Goal: Task Accomplishment & Management: Manage account settings

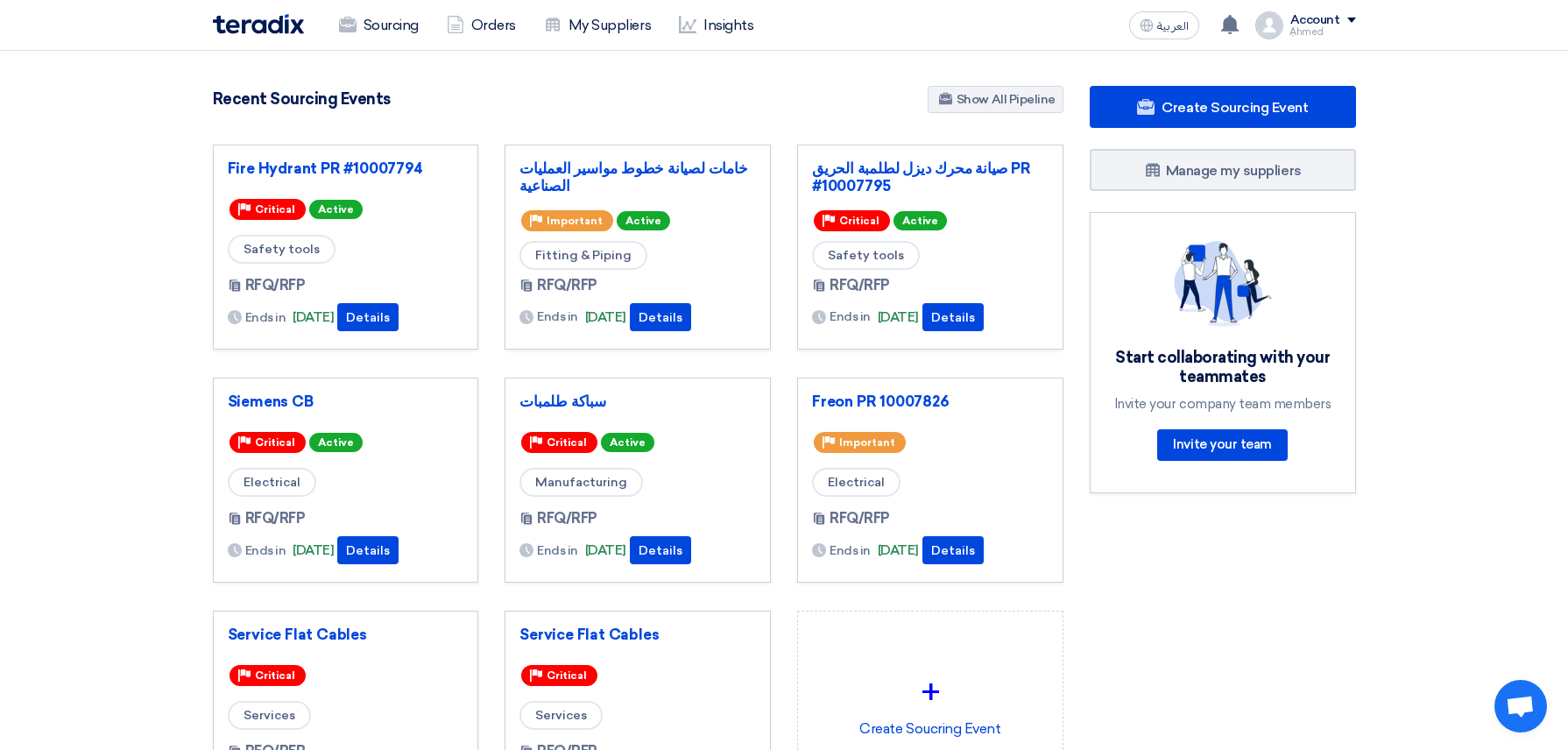
click at [366, 12] on link "Sourcing" at bounding box center [379, 25] width 108 height 39
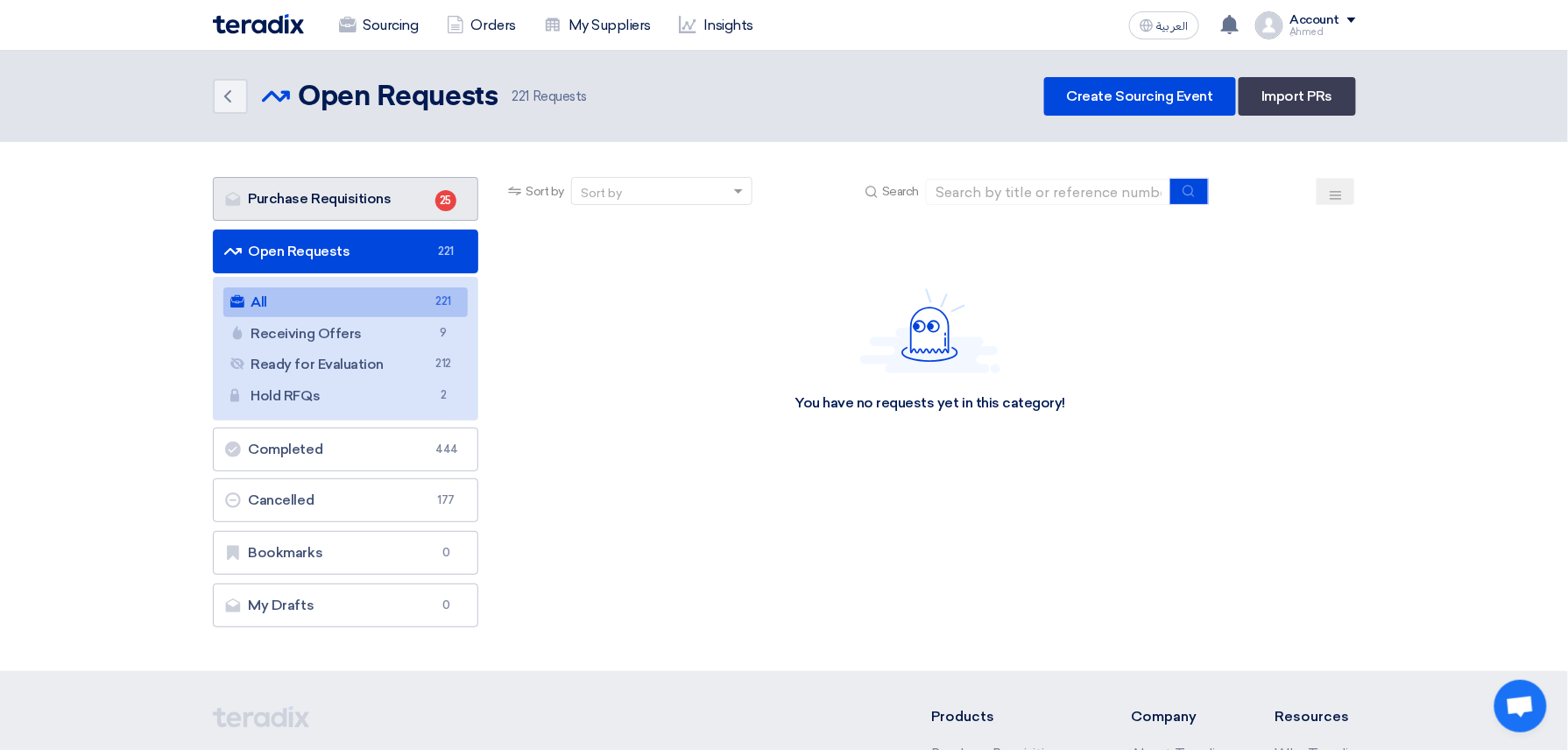
click at [365, 207] on link "Purchase Requisitions Purchase Requisitions 25" at bounding box center [346, 198] width 266 height 44
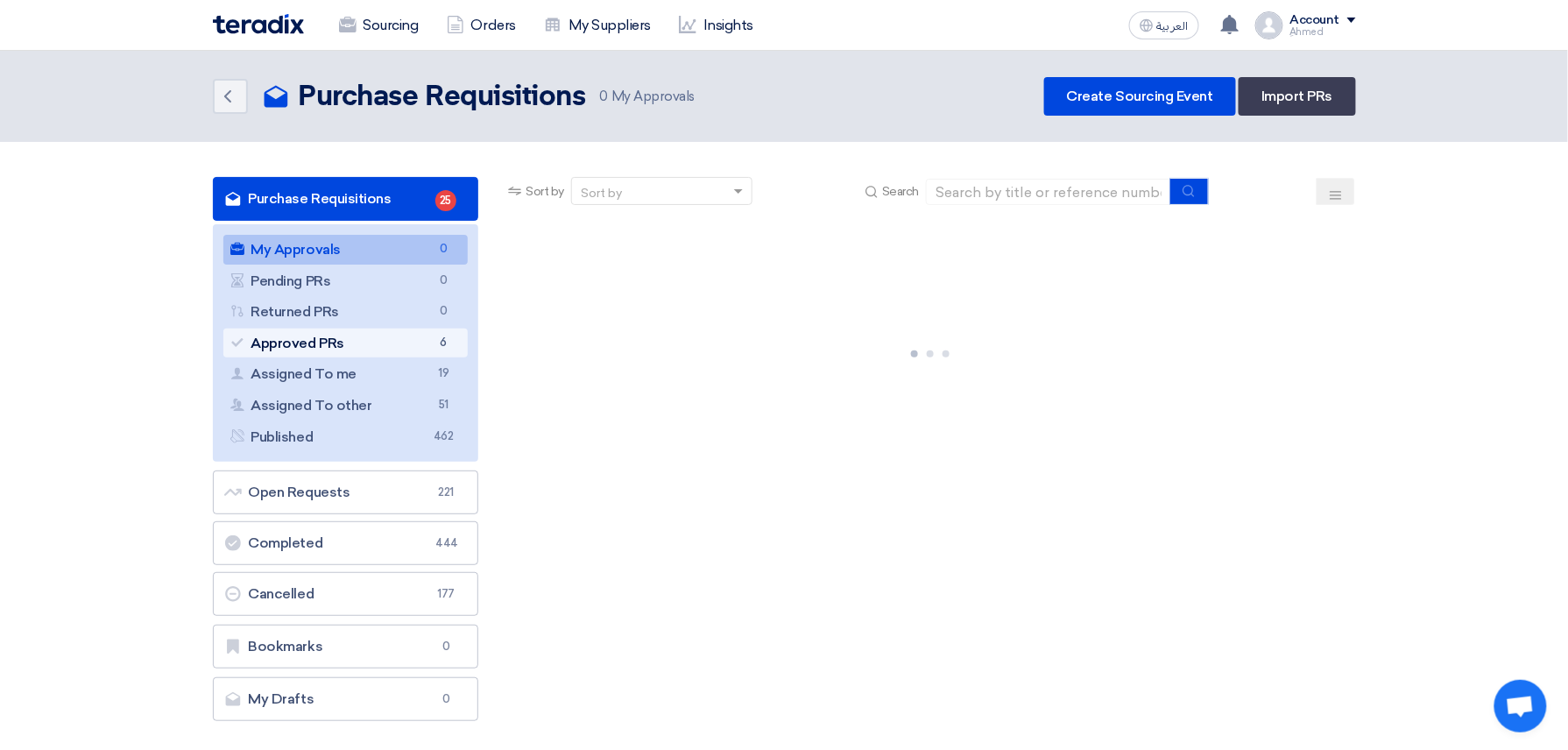
click at [362, 345] on link "Approved PRs Approved PRs 6" at bounding box center [346, 343] width 245 height 30
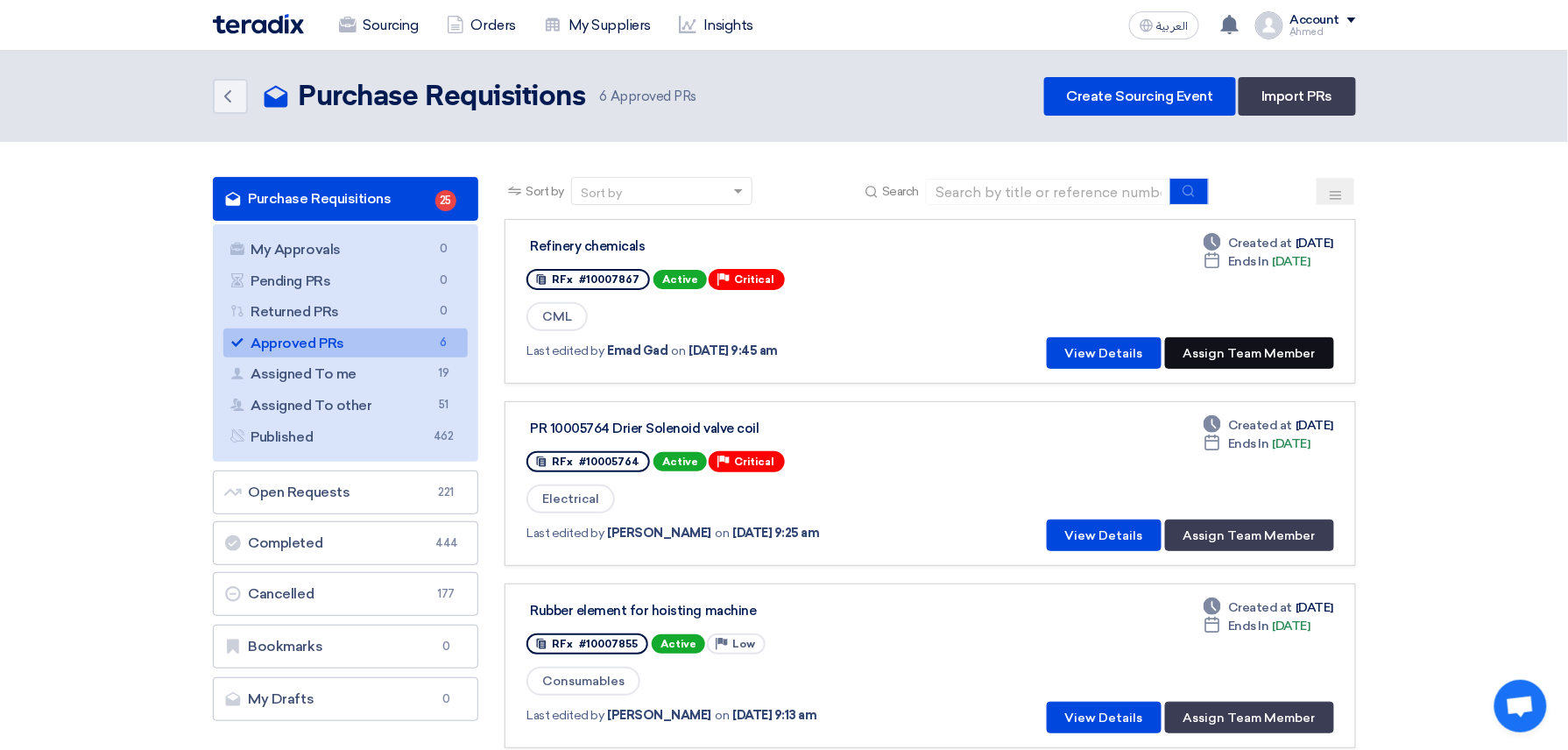
click at [1231, 350] on button "Assign Team Member" at bounding box center [1250, 353] width 169 height 32
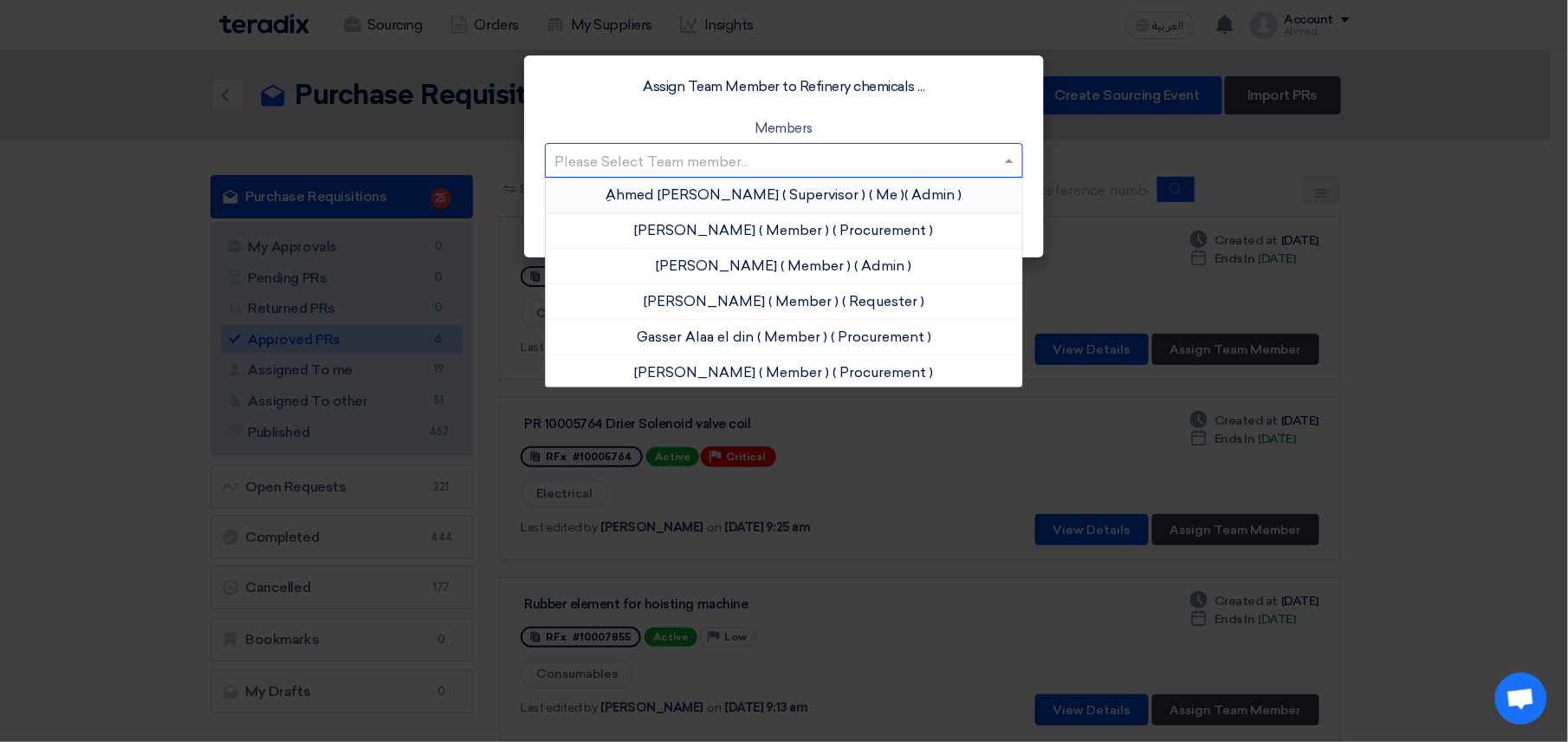
click at [787, 174] on input "text" at bounding box center [775, 161] width 442 height 29
click at [728, 224] on span "[PERSON_NAME]" at bounding box center [695, 230] width 121 height 17
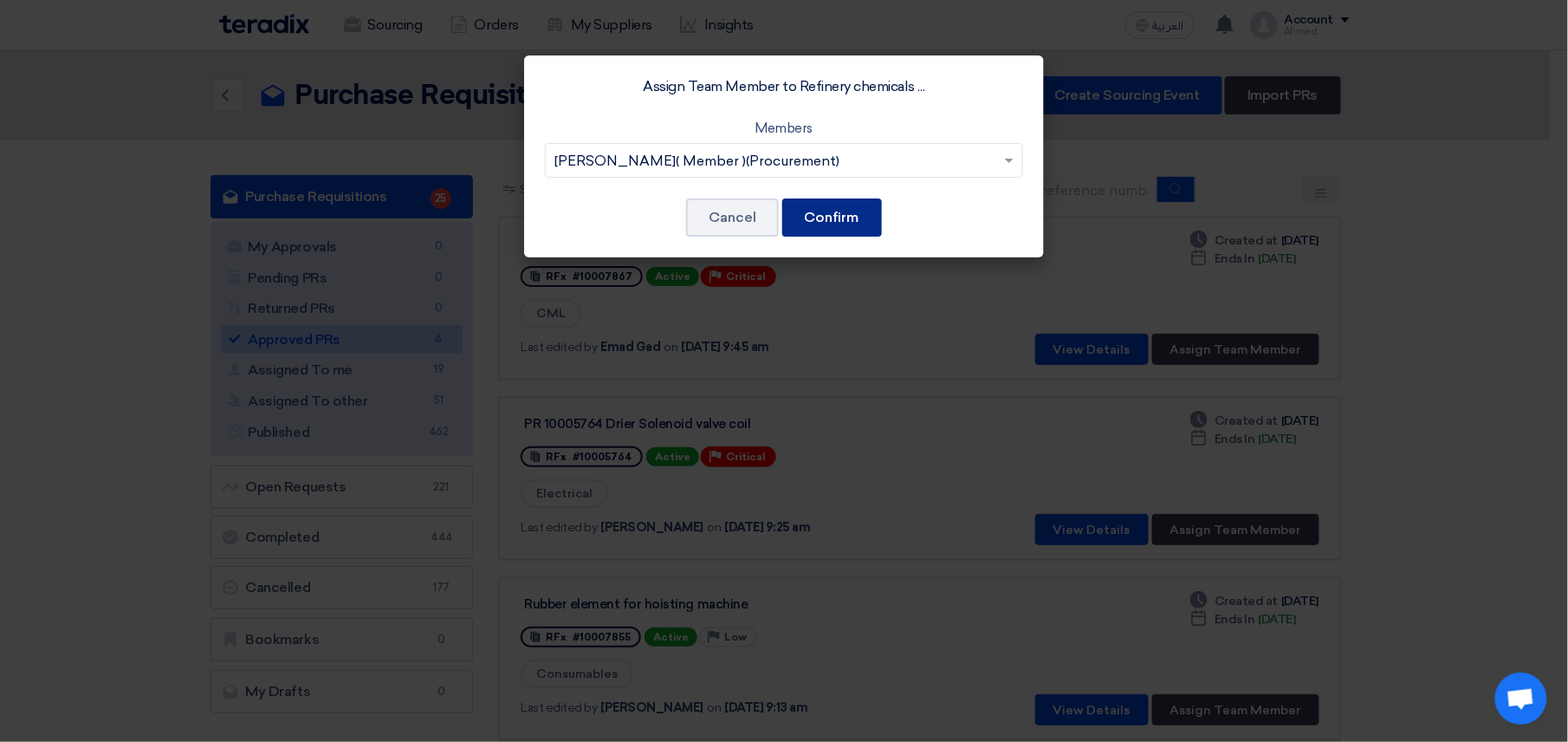
click at [837, 225] on button "Confirm" at bounding box center [831, 217] width 100 height 38
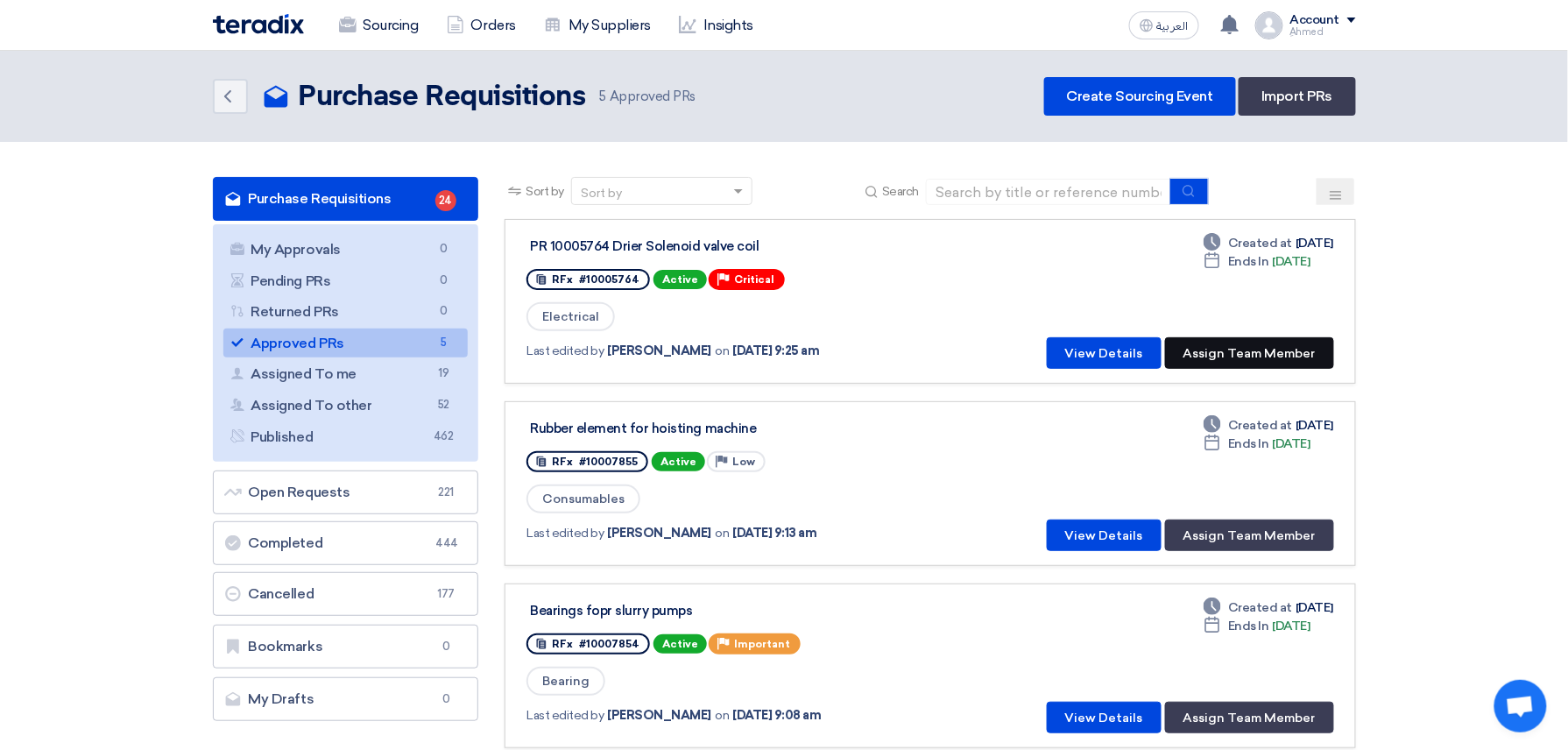
click at [1272, 340] on button "Assign Team Member" at bounding box center [1250, 353] width 169 height 32
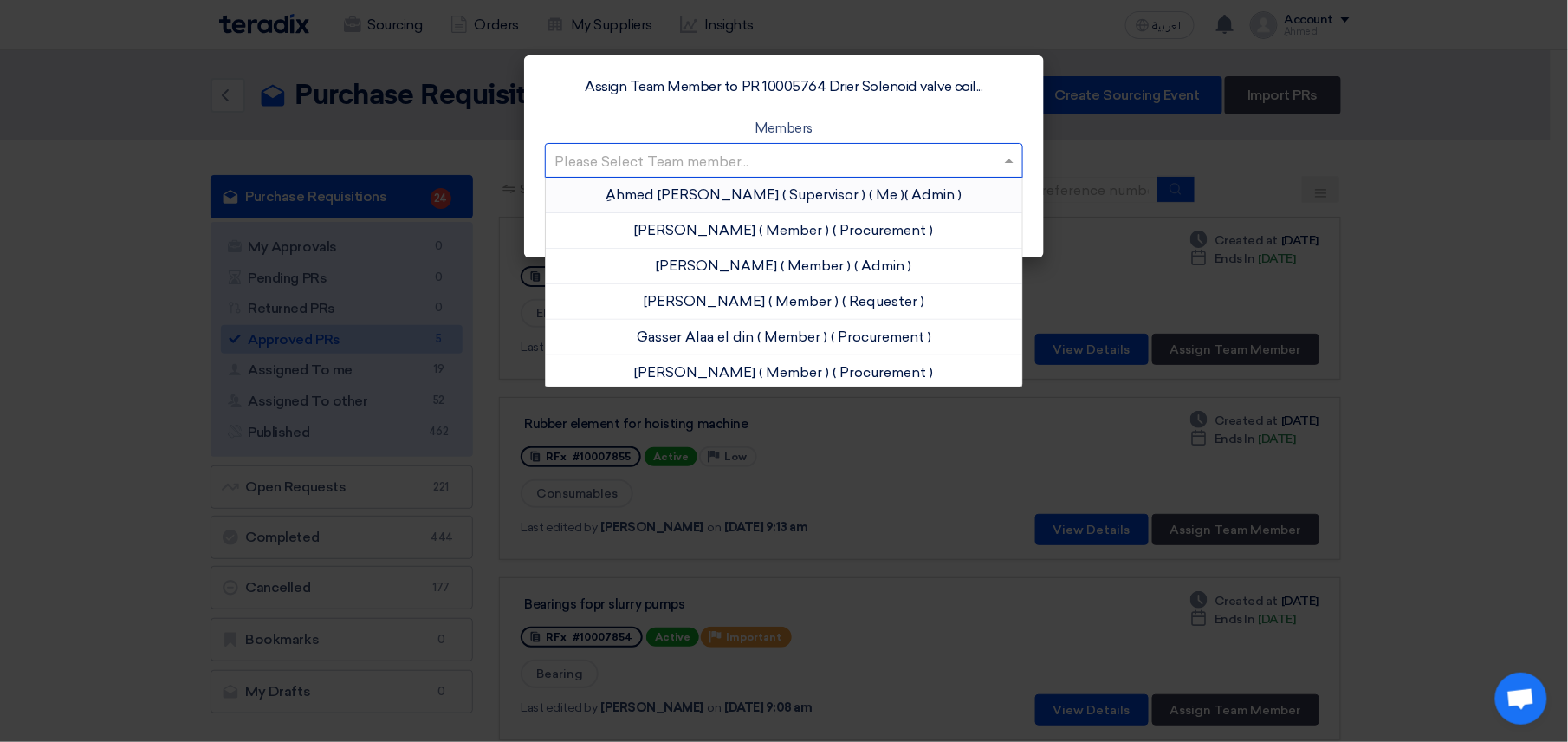
click at [836, 175] on input "text" at bounding box center [775, 161] width 442 height 29
click at [649, 372] on span "[PERSON_NAME]" at bounding box center [695, 372] width 121 height 17
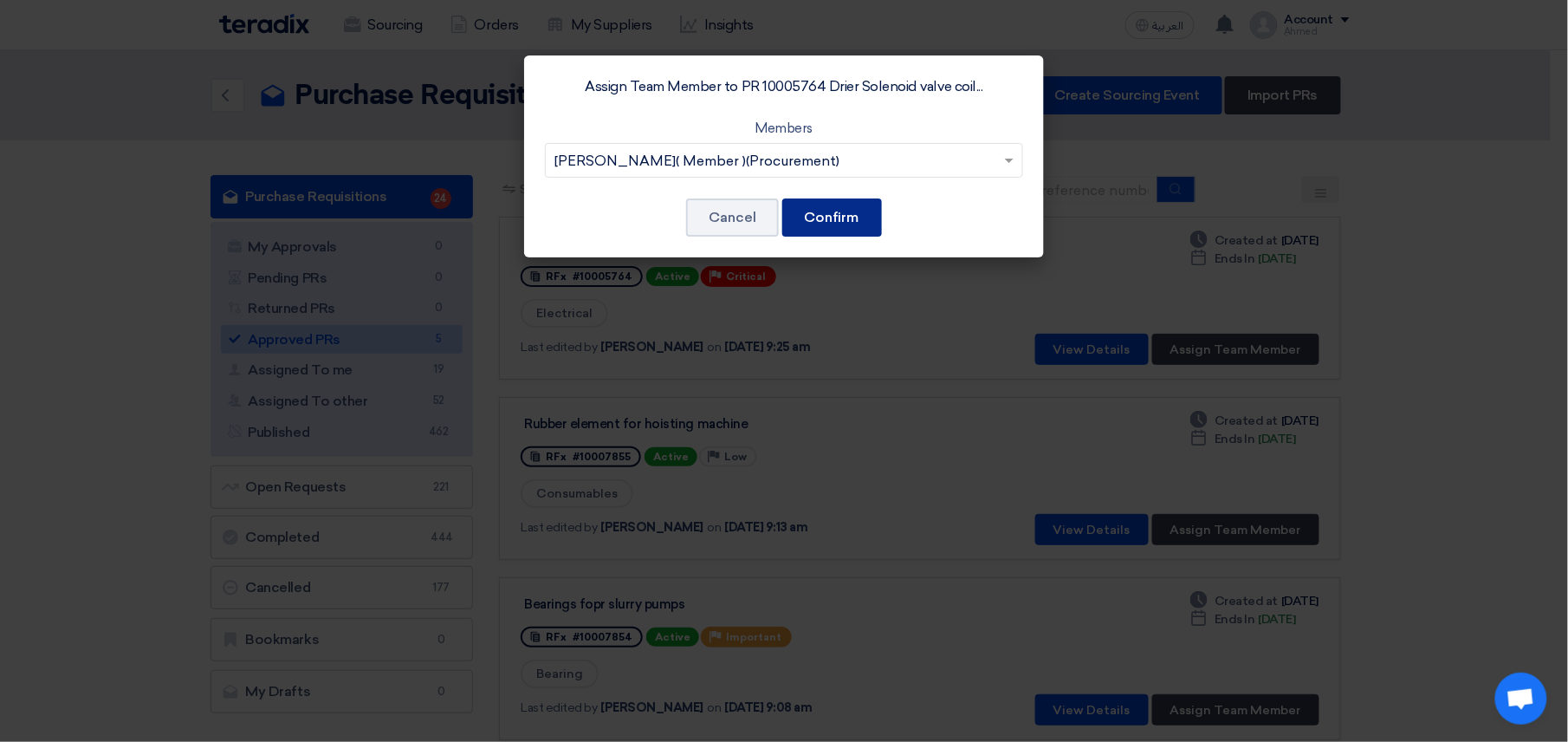
click at [851, 213] on button "Confirm" at bounding box center [831, 217] width 100 height 38
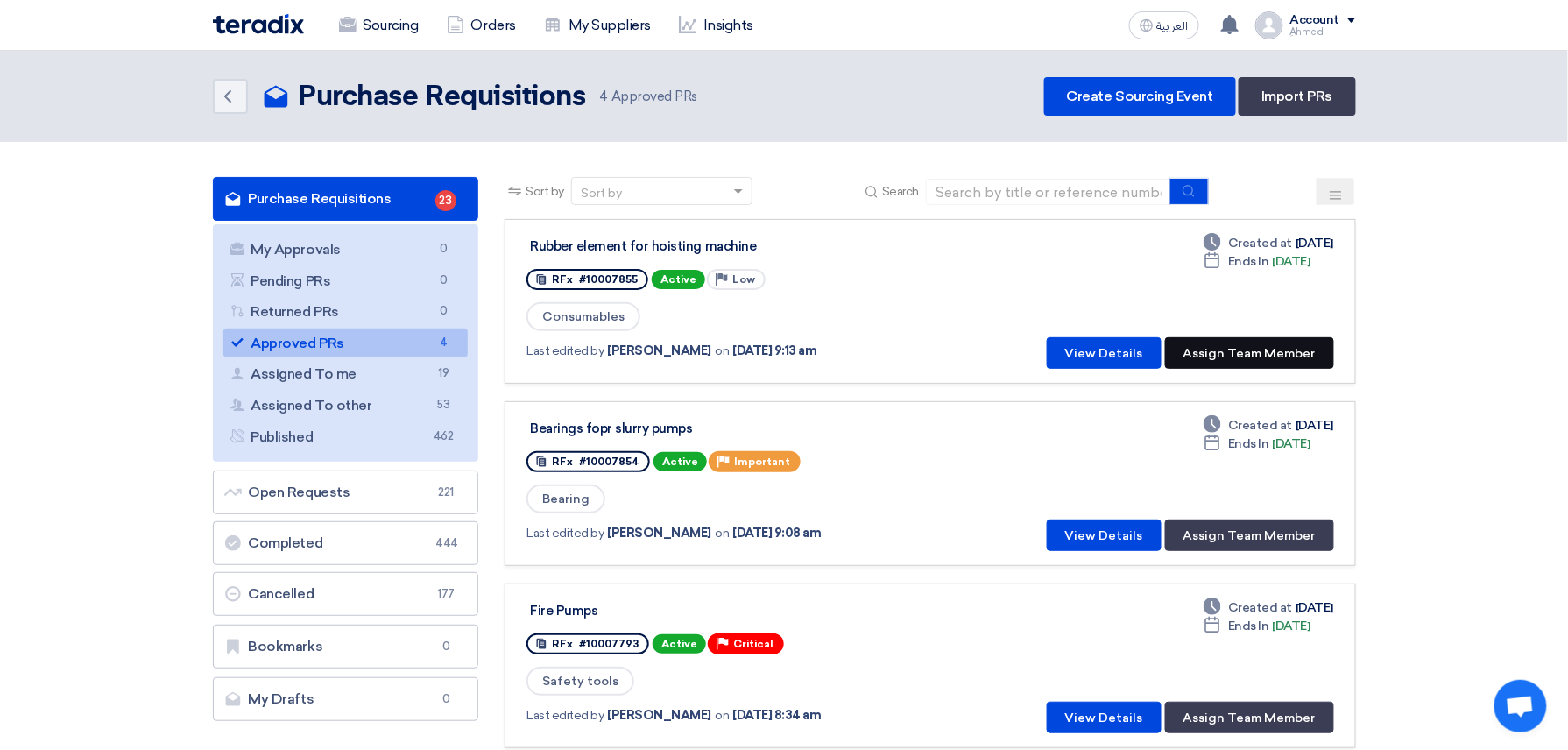
click at [1223, 347] on button "Assign Team Member" at bounding box center [1250, 353] width 169 height 32
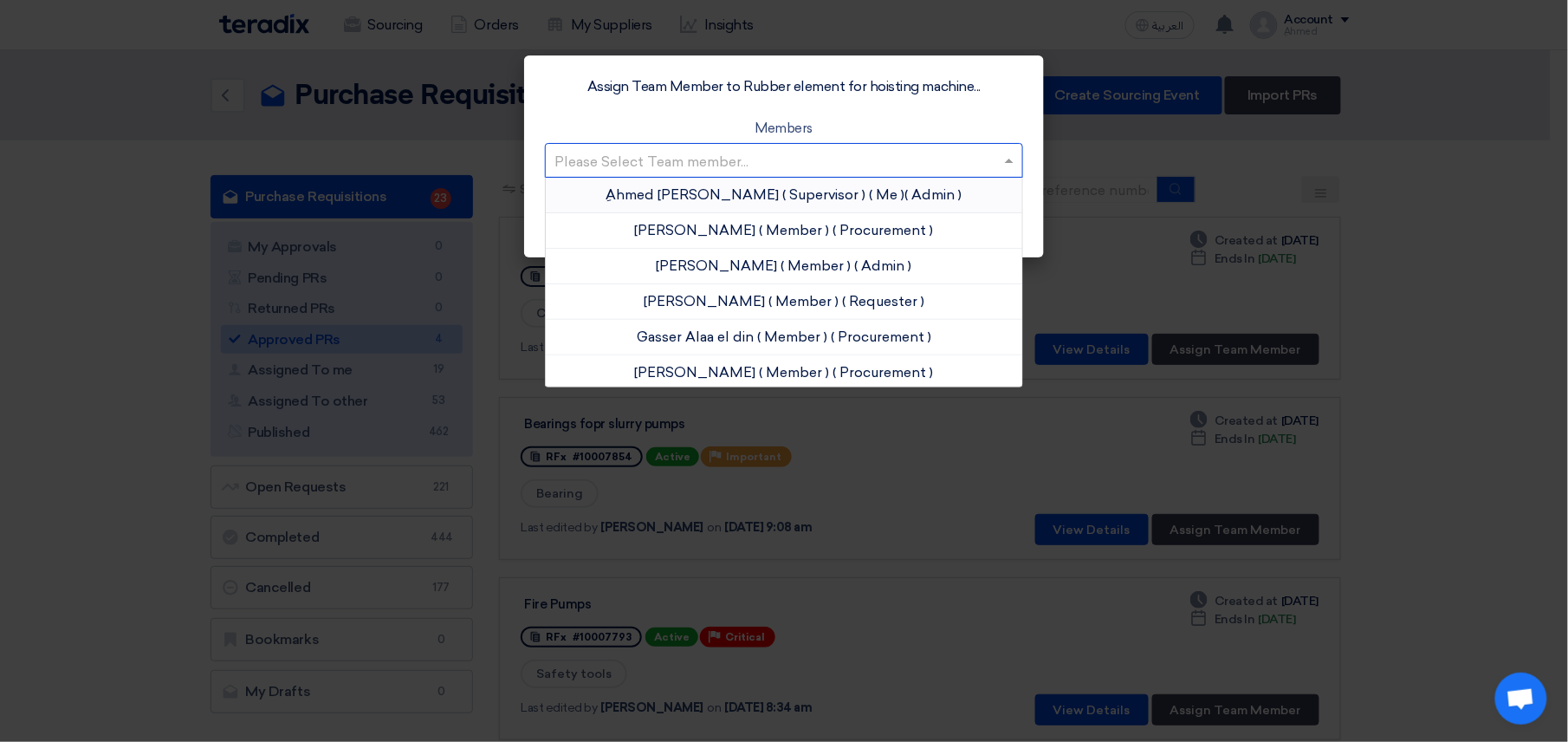
click at [867, 168] on input "text" at bounding box center [775, 161] width 442 height 29
click at [783, 190] on span "( Supervisor )" at bounding box center [824, 194] width 83 height 17
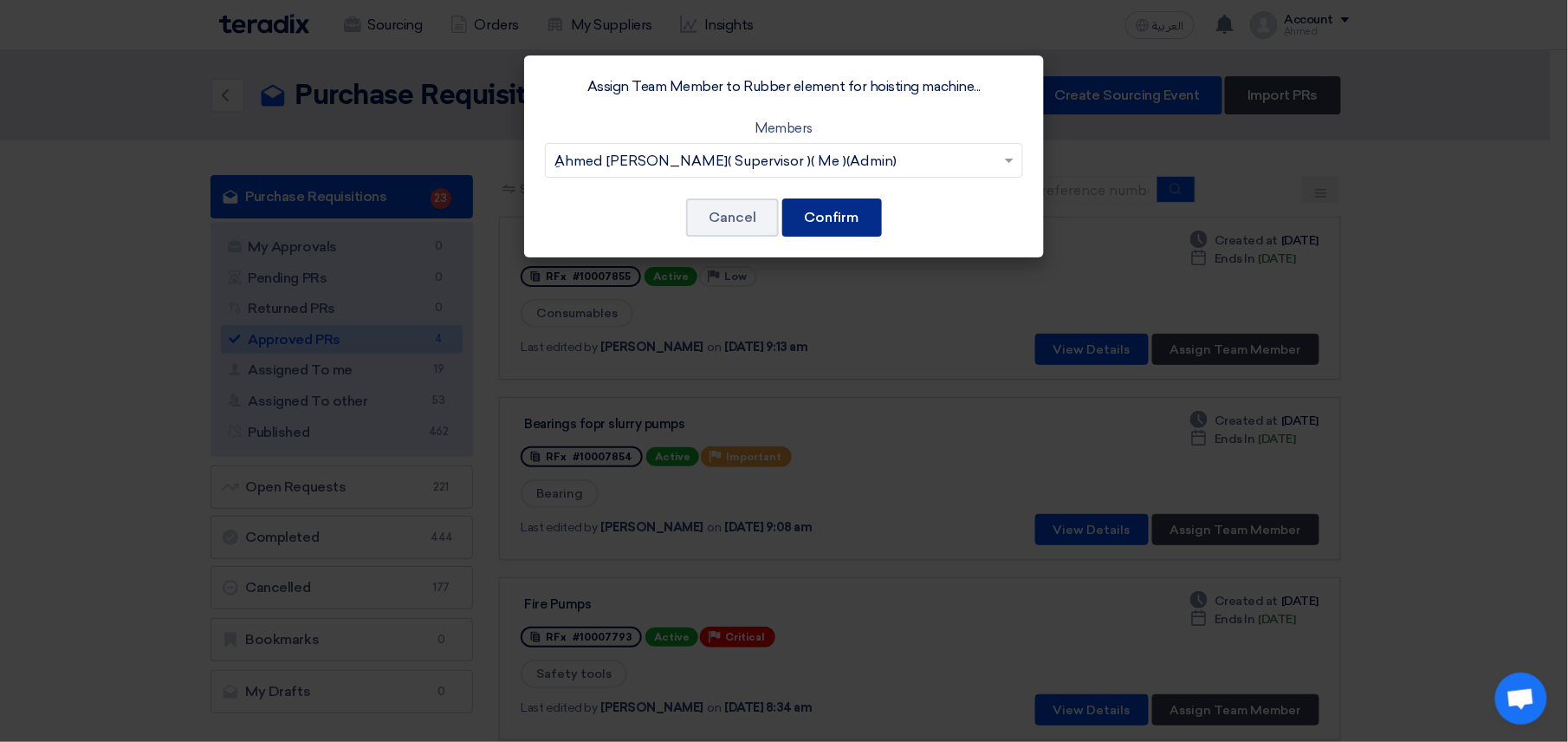
click at [822, 205] on button "Confirm" at bounding box center [831, 217] width 100 height 38
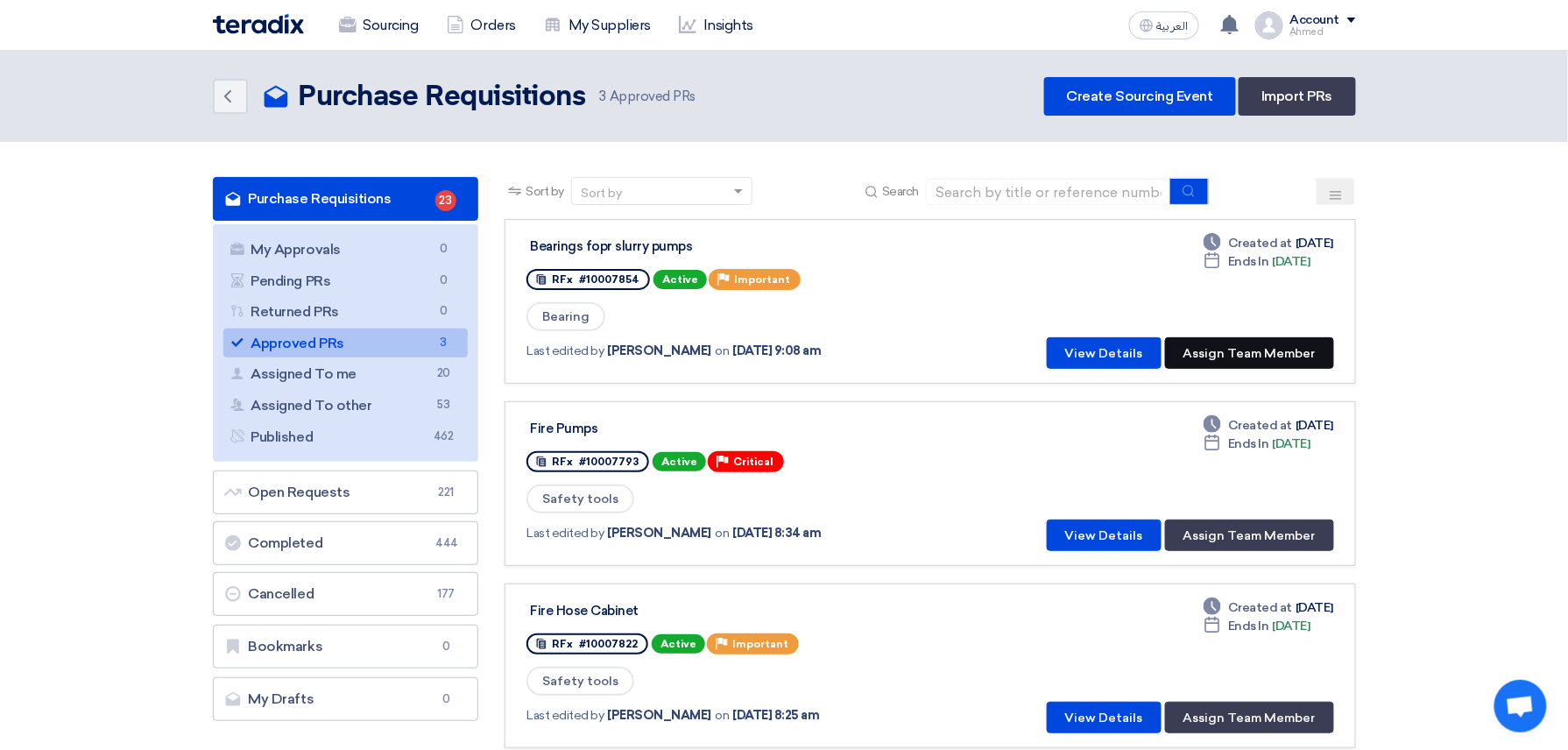
click at [1244, 356] on button "Assign Team Member" at bounding box center [1250, 353] width 169 height 32
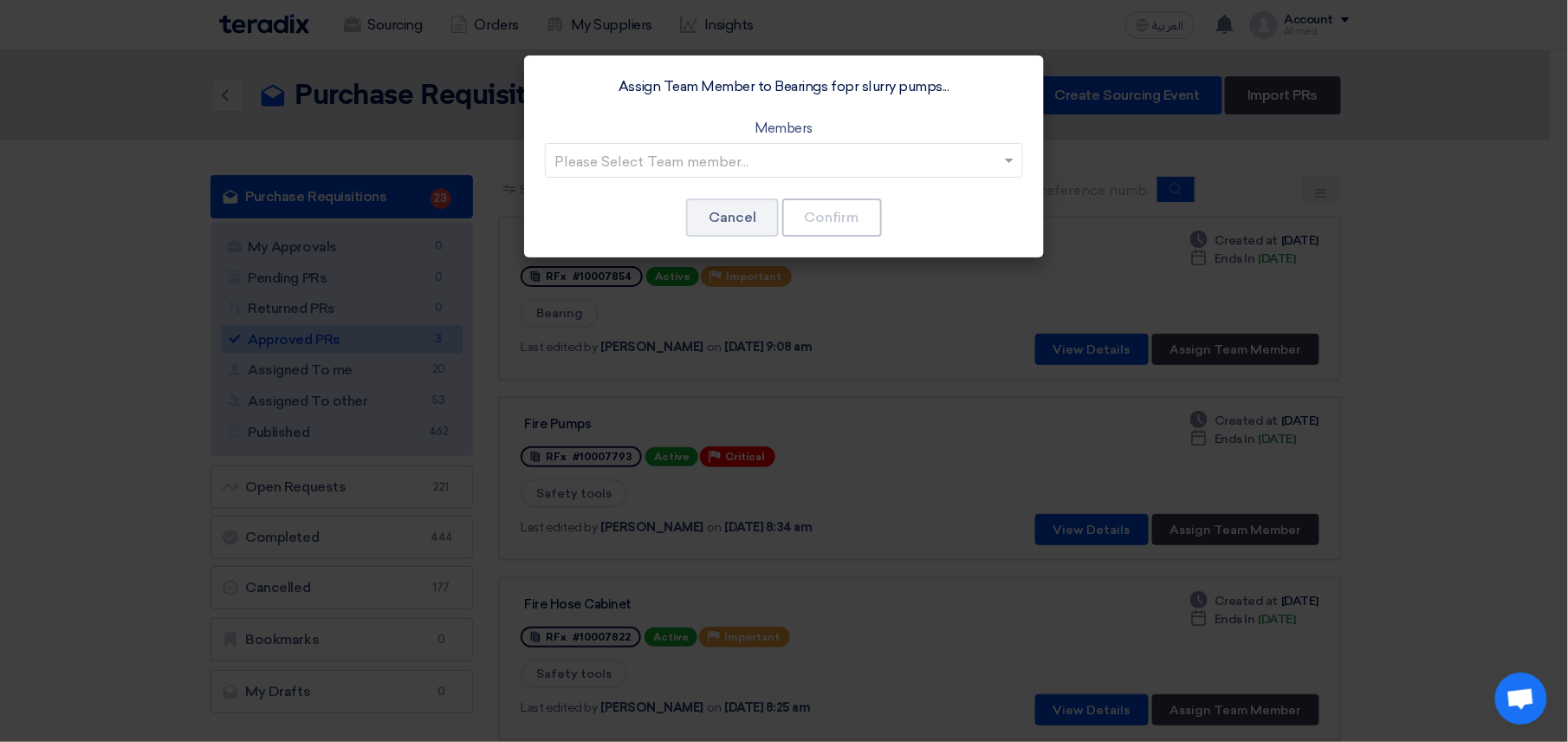
click at [853, 163] on input "text" at bounding box center [775, 161] width 442 height 29
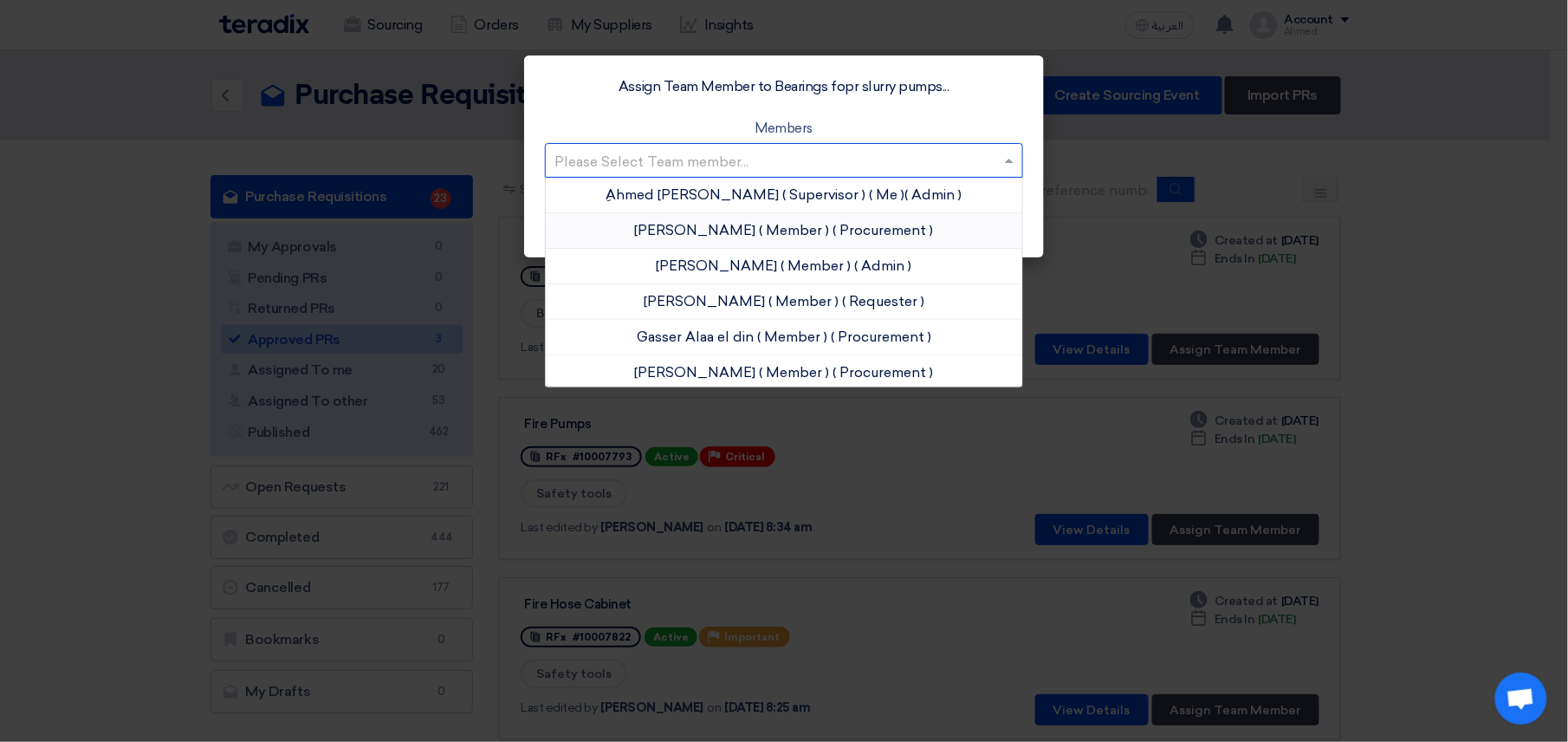
click at [711, 225] on span "[PERSON_NAME]" at bounding box center [695, 230] width 121 height 17
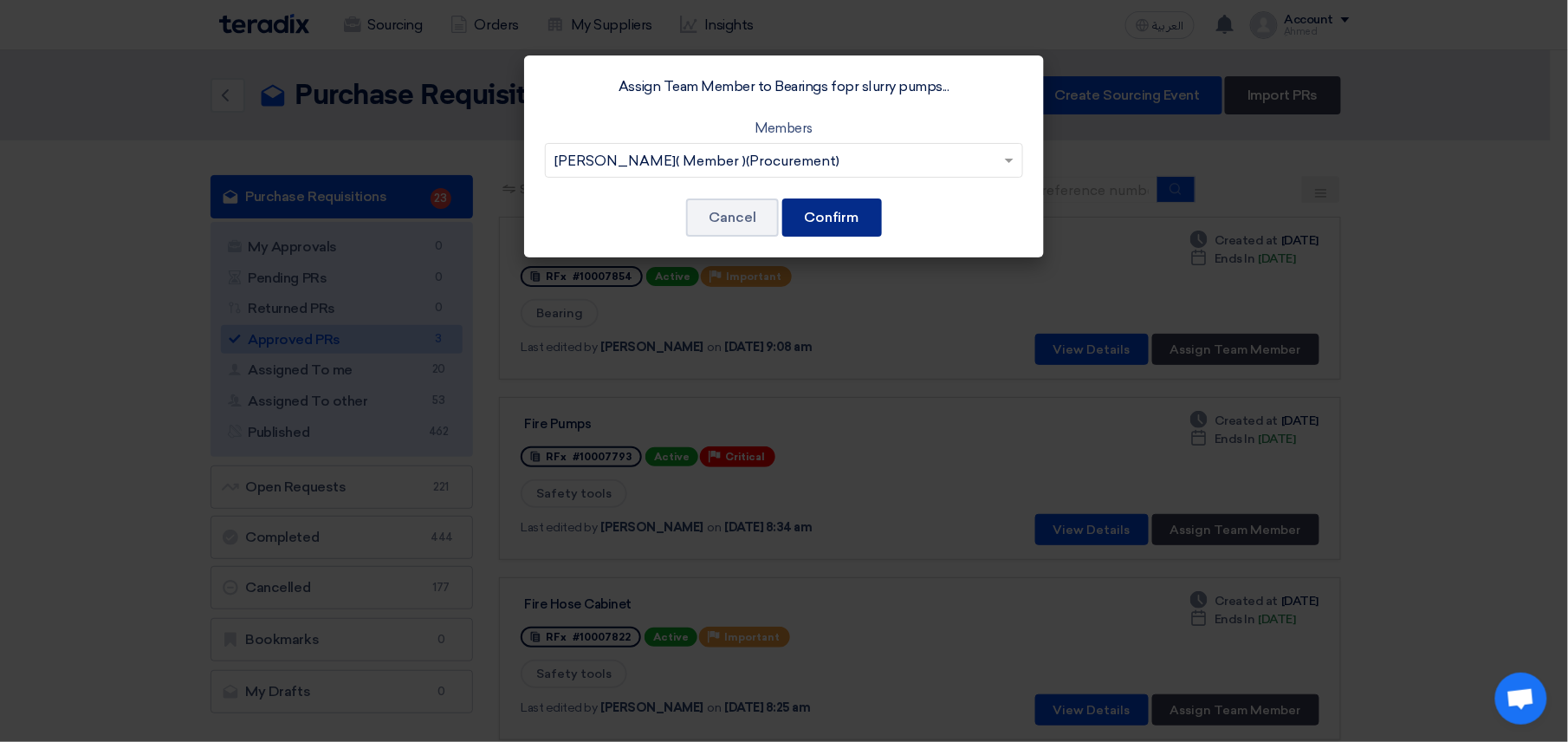
click at [836, 218] on button "Confirm" at bounding box center [831, 217] width 100 height 38
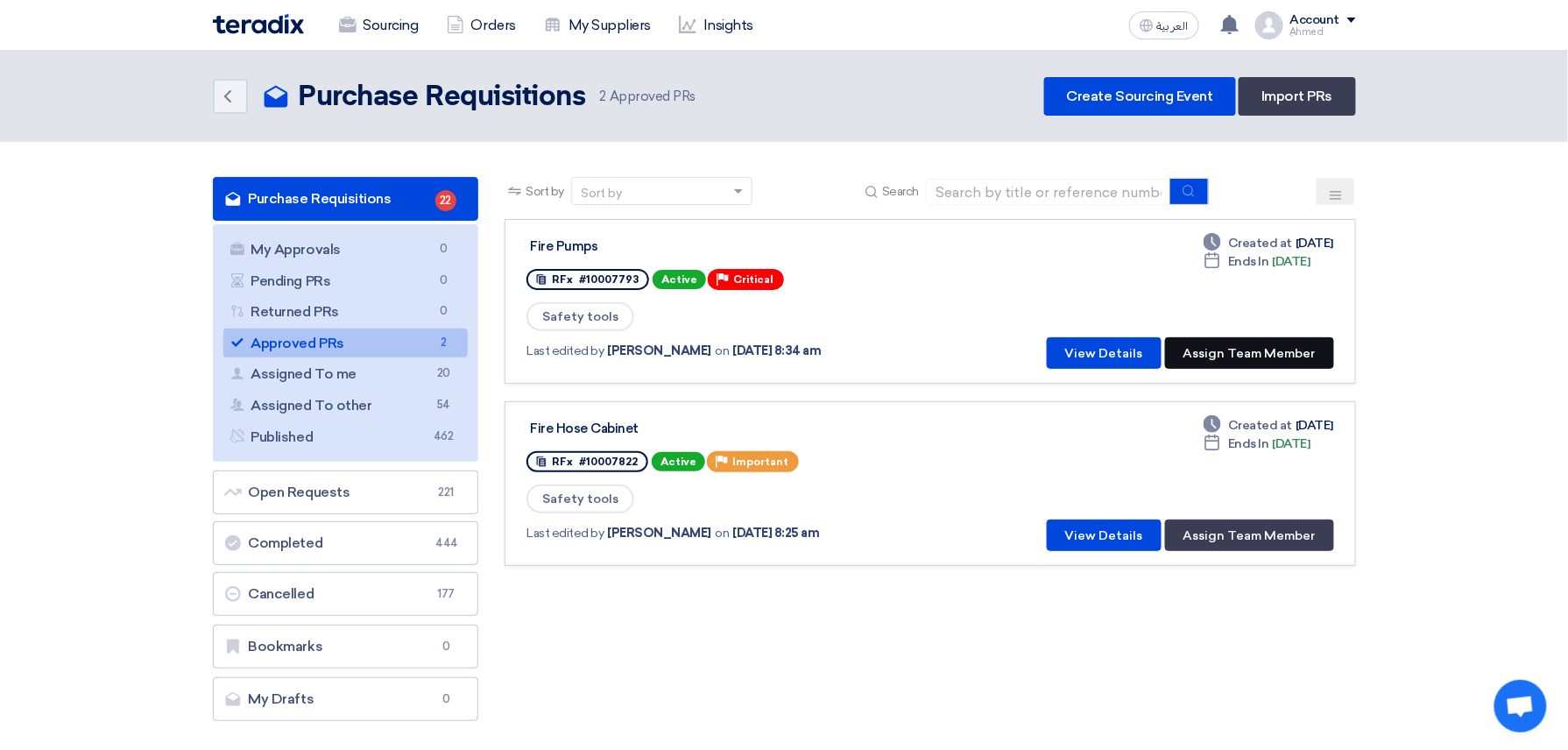
click at [1266, 349] on button "Assign Team Member" at bounding box center [1250, 353] width 169 height 32
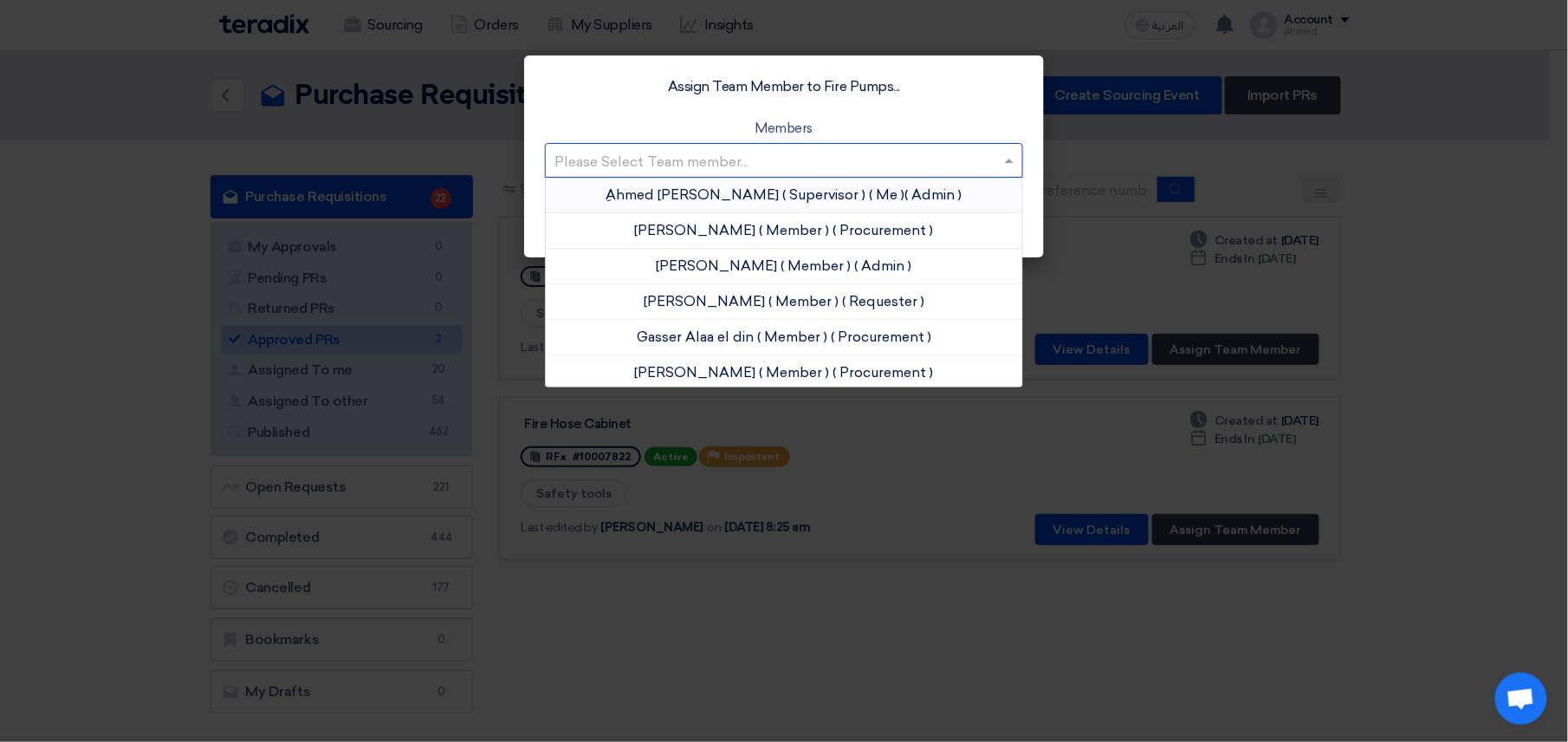
click at [944, 167] on input "text" at bounding box center [775, 161] width 442 height 29
click at [705, 225] on span "[PERSON_NAME]" at bounding box center [695, 230] width 121 height 17
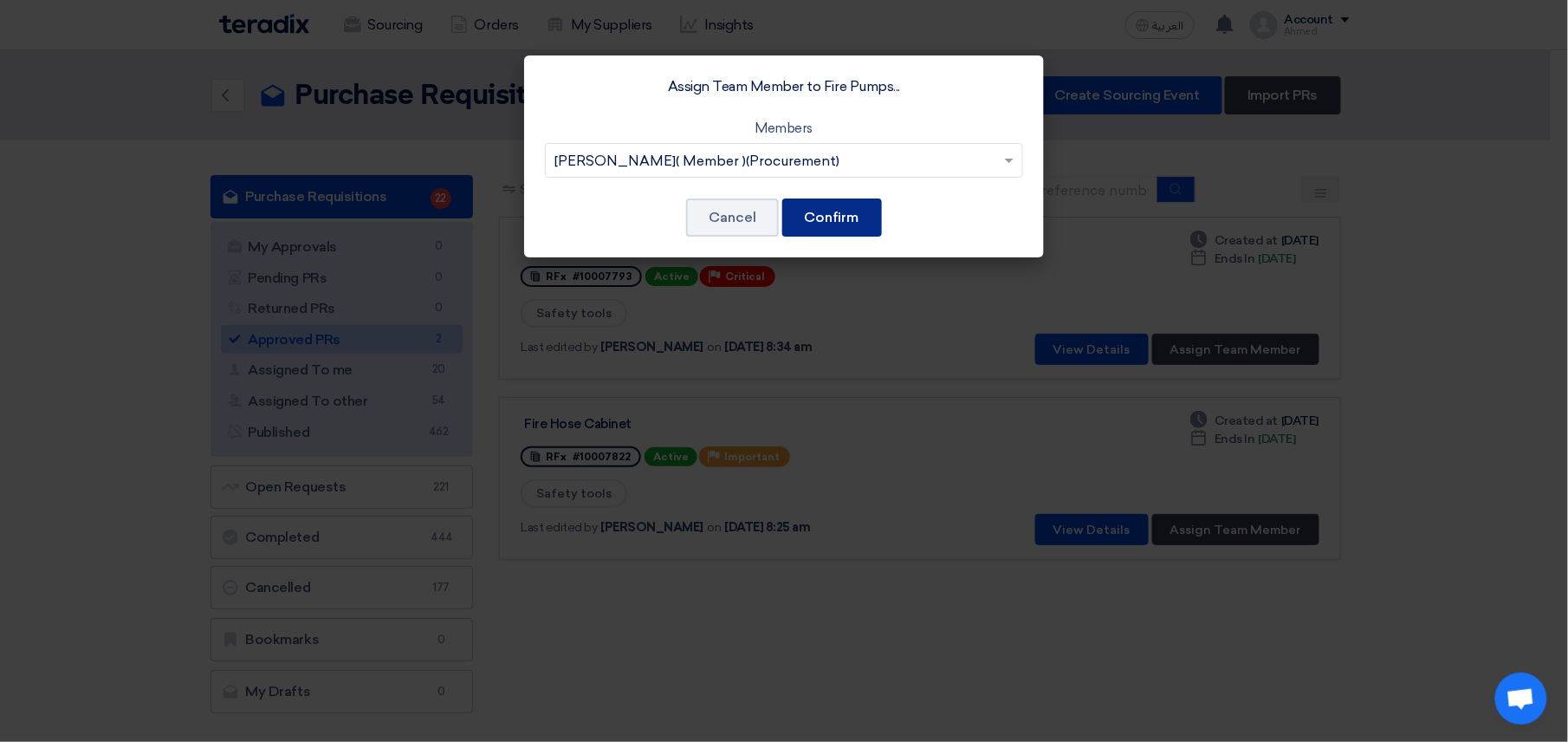
click at [836, 216] on button "Confirm" at bounding box center [831, 217] width 100 height 38
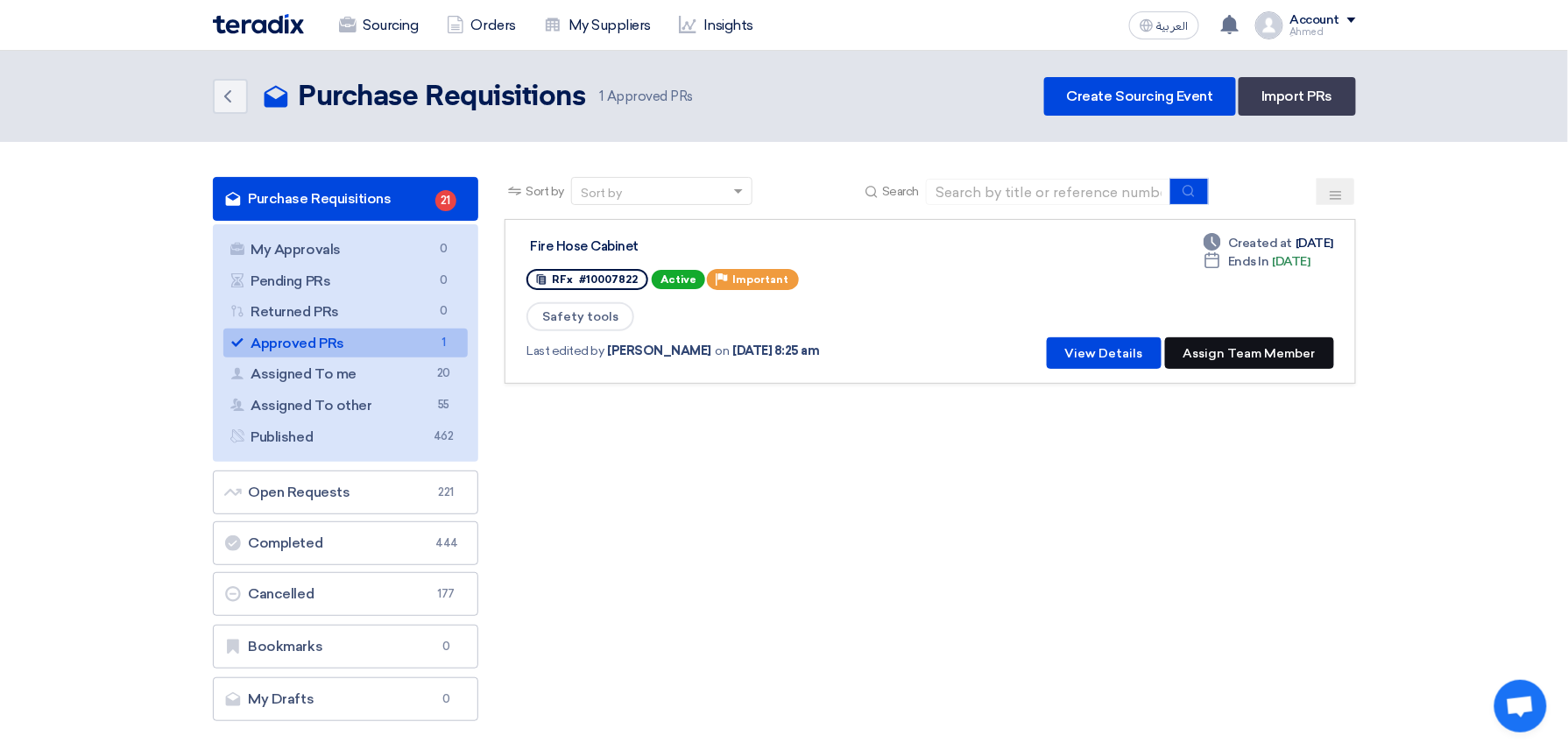
click at [1235, 356] on button "Assign Team Member" at bounding box center [1250, 353] width 169 height 32
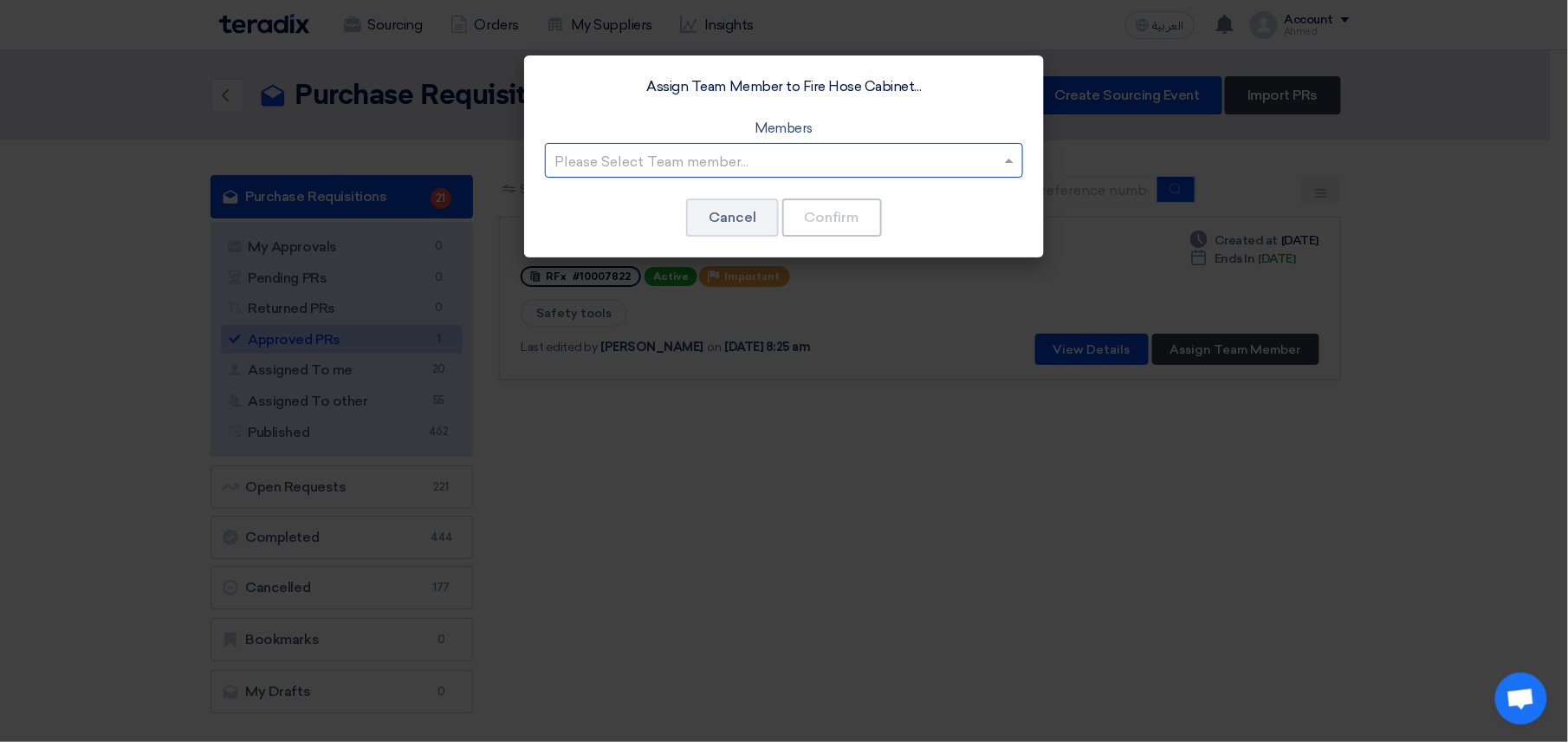
click at [865, 165] on input "text" at bounding box center [775, 161] width 442 height 29
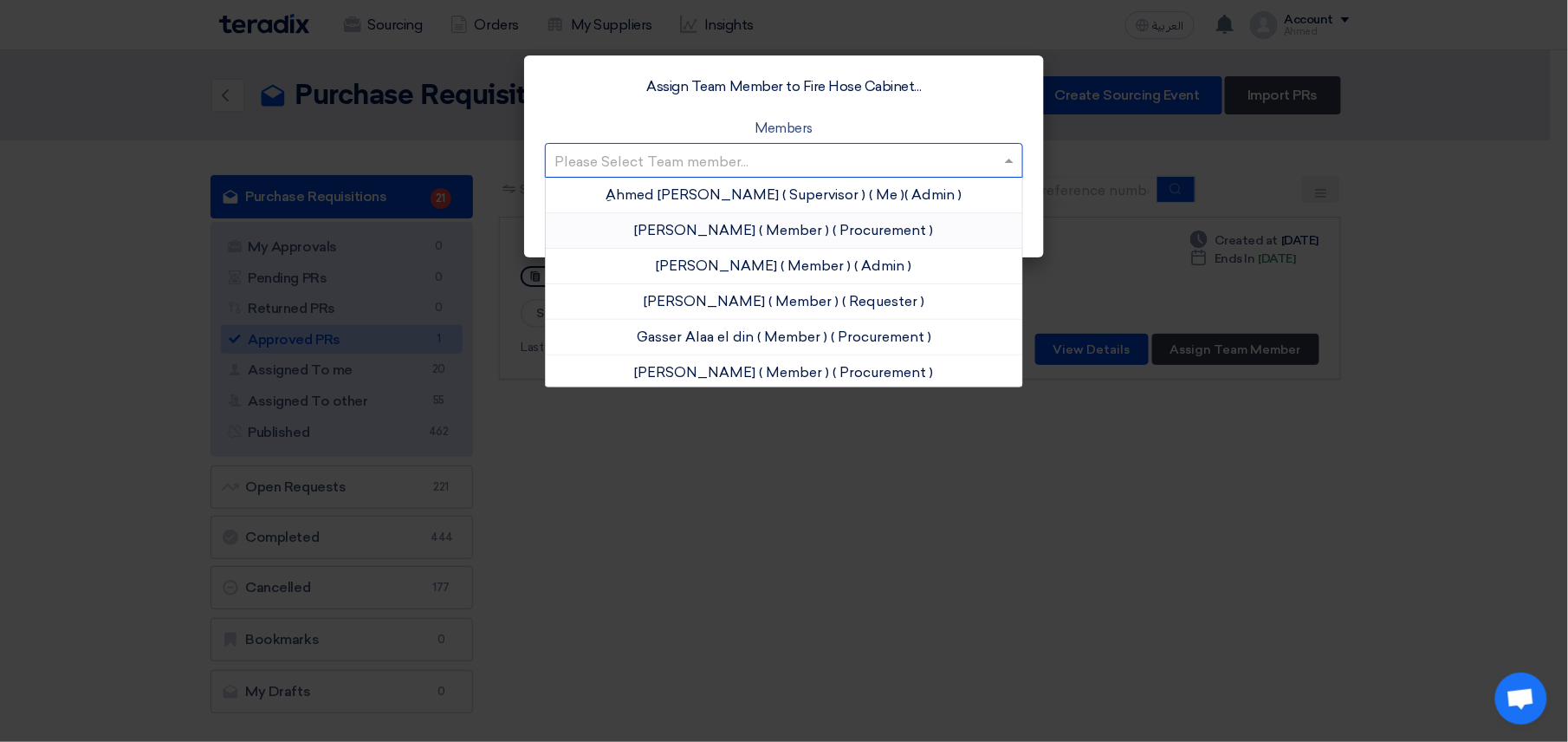
click at [691, 223] on span "[PERSON_NAME]" at bounding box center [695, 230] width 121 height 17
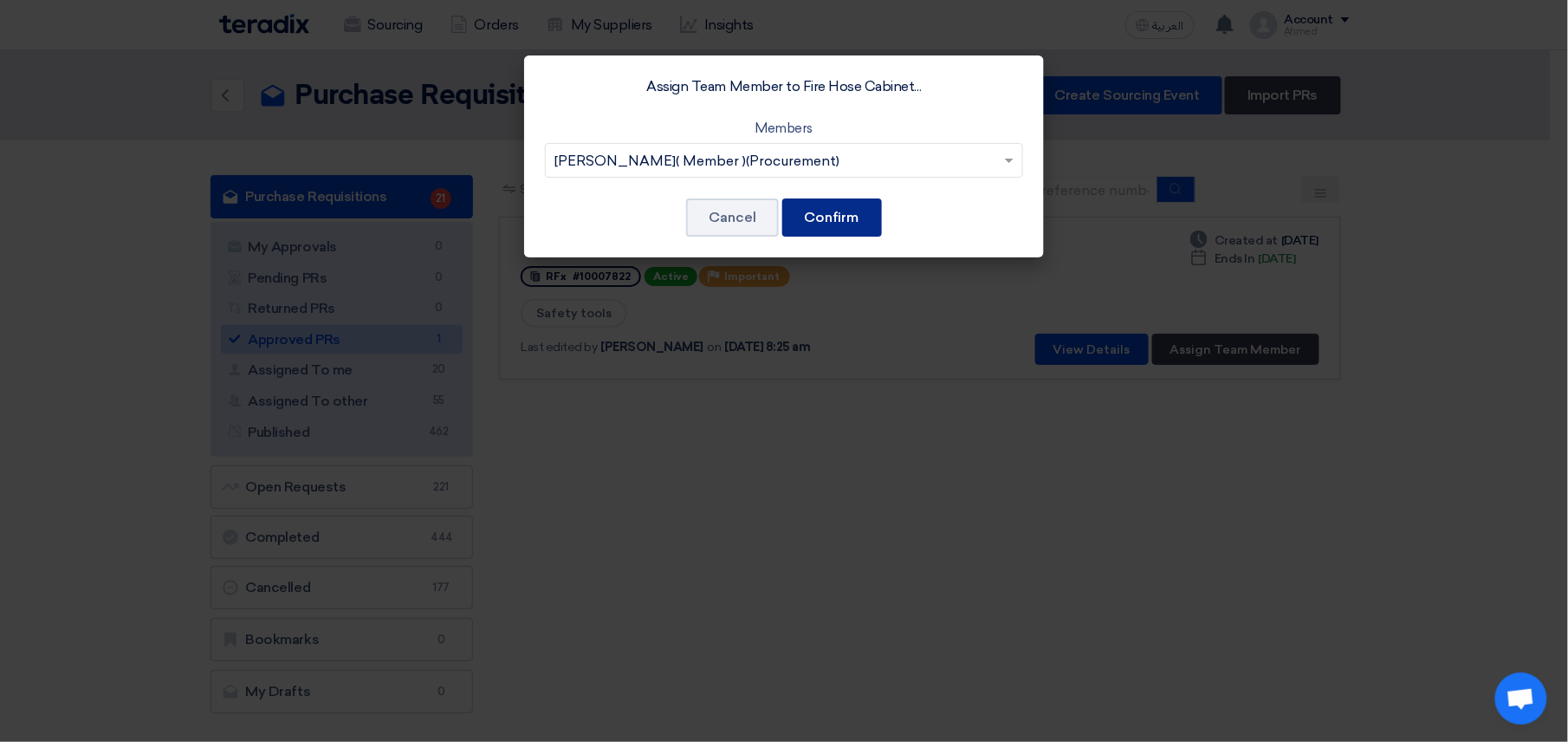
click at [829, 217] on button "Confirm" at bounding box center [831, 217] width 100 height 38
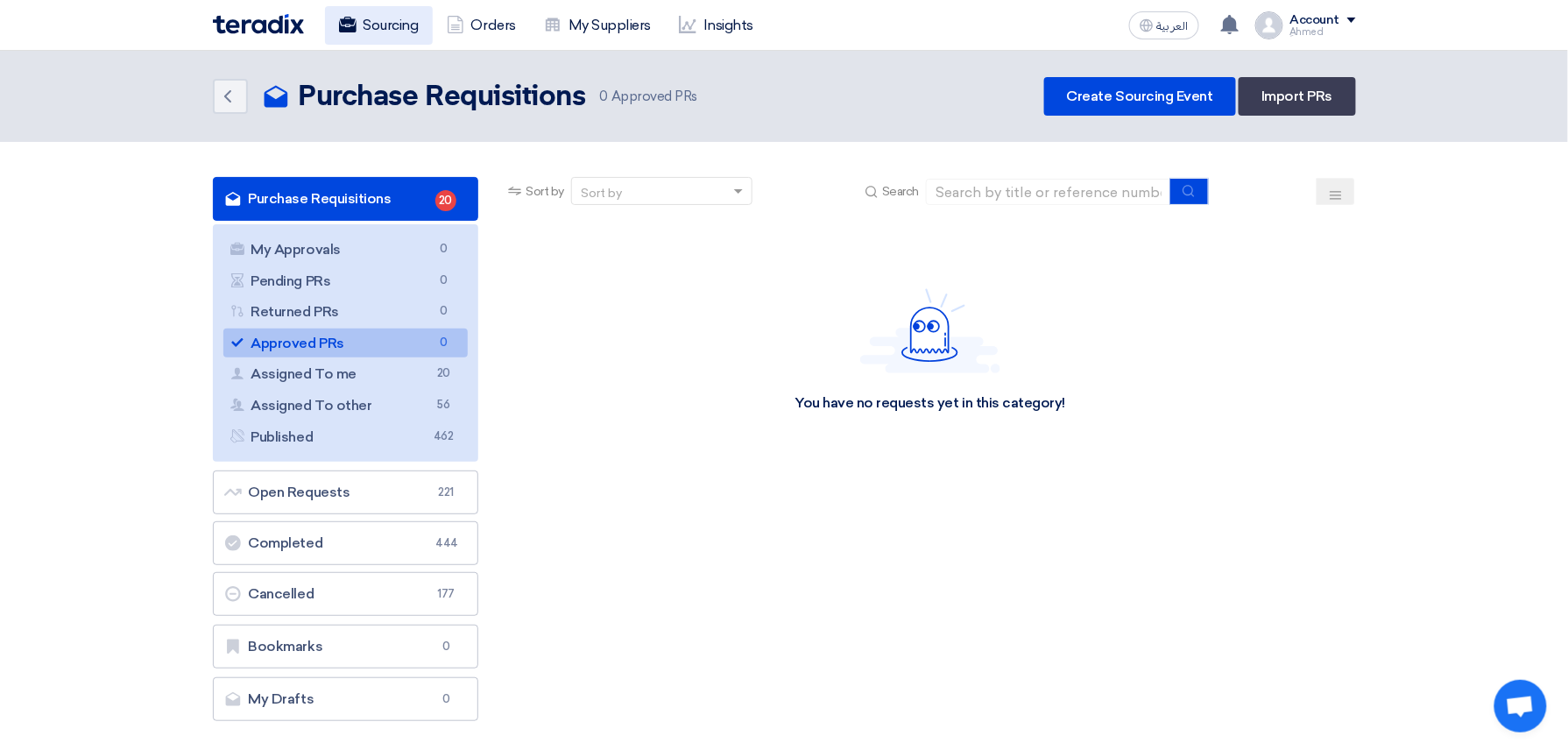
click at [404, 19] on link "Sourcing" at bounding box center [379, 25] width 108 height 39
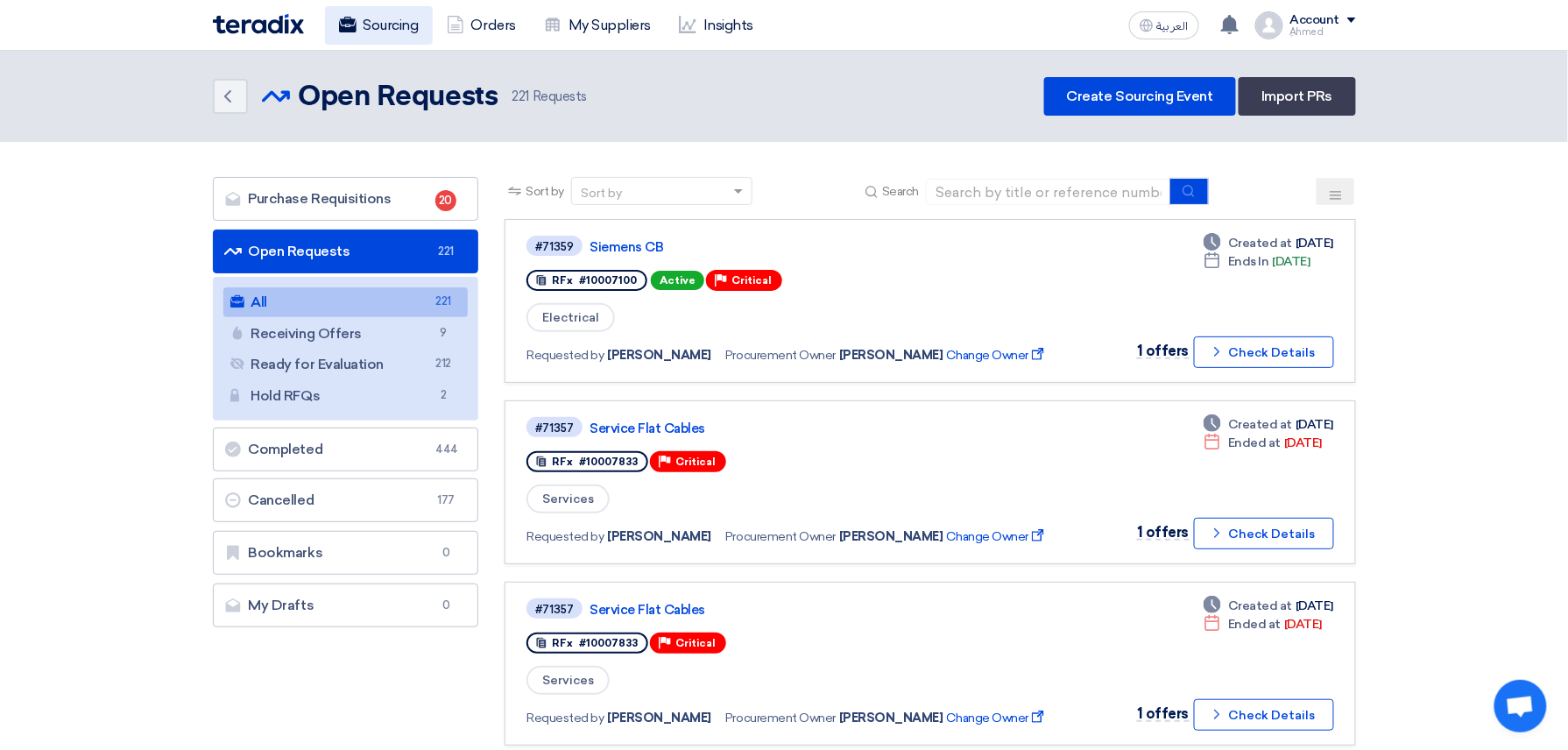
click at [384, 30] on link "Sourcing" at bounding box center [379, 25] width 108 height 39
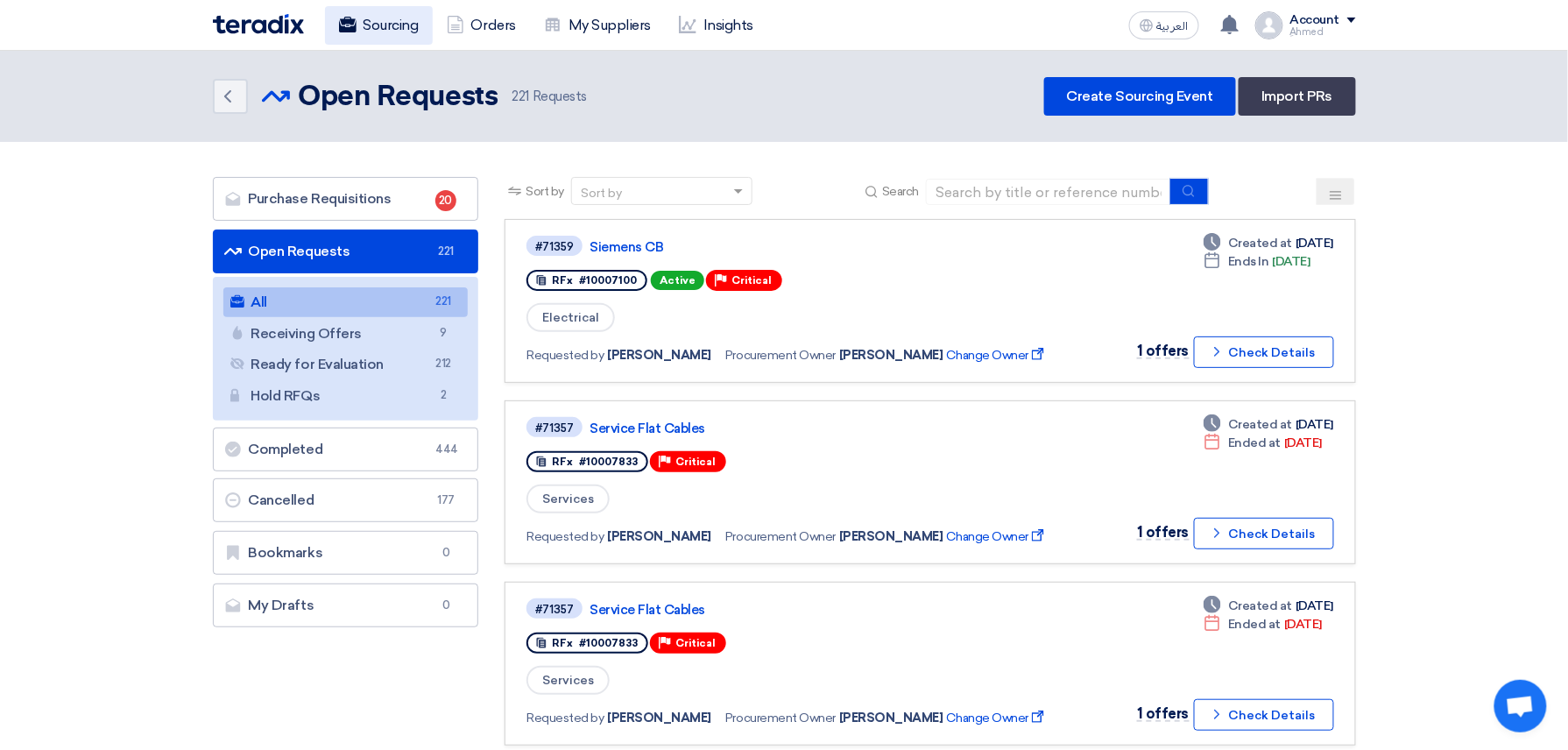
click at [384, 30] on link "Sourcing" at bounding box center [379, 25] width 108 height 39
click at [227, 98] on use at bounding box center [227, 96] width 7 height 12
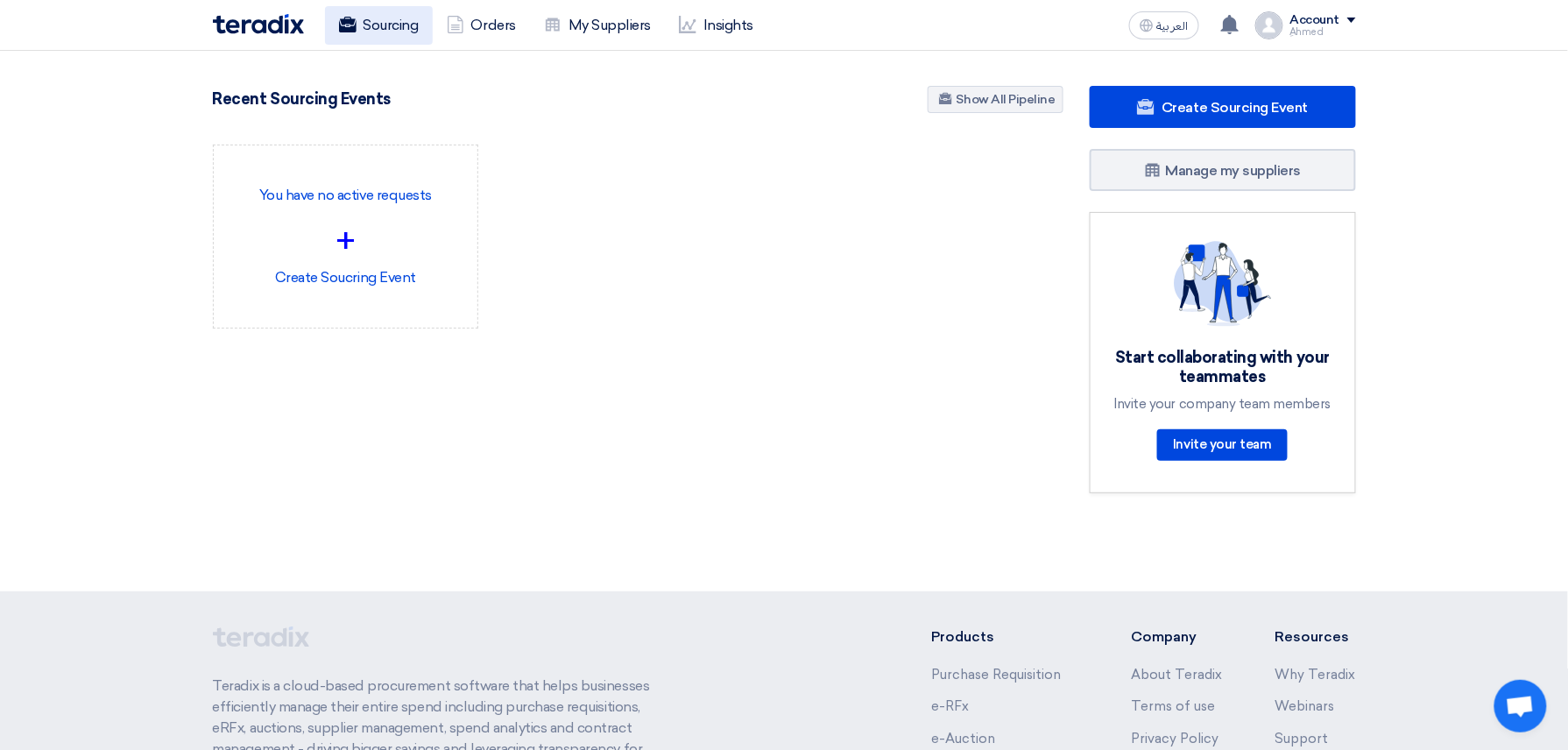
click at [415, 22] on link "Sourcing" at bounding box center [379, 25] width 108 height 39
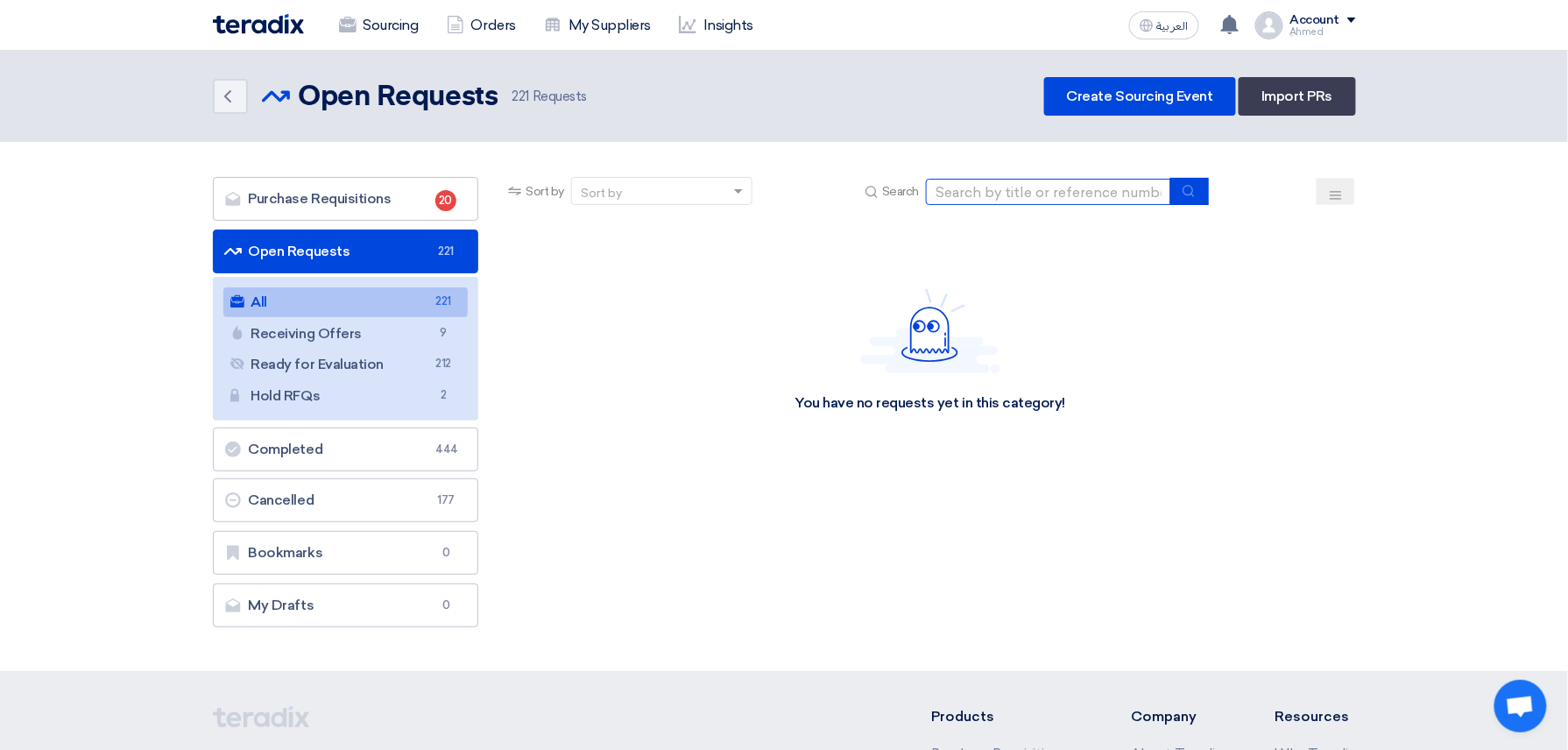
click at [1081, 200] on input at bounding box center [1049, 191] width 245 height 26
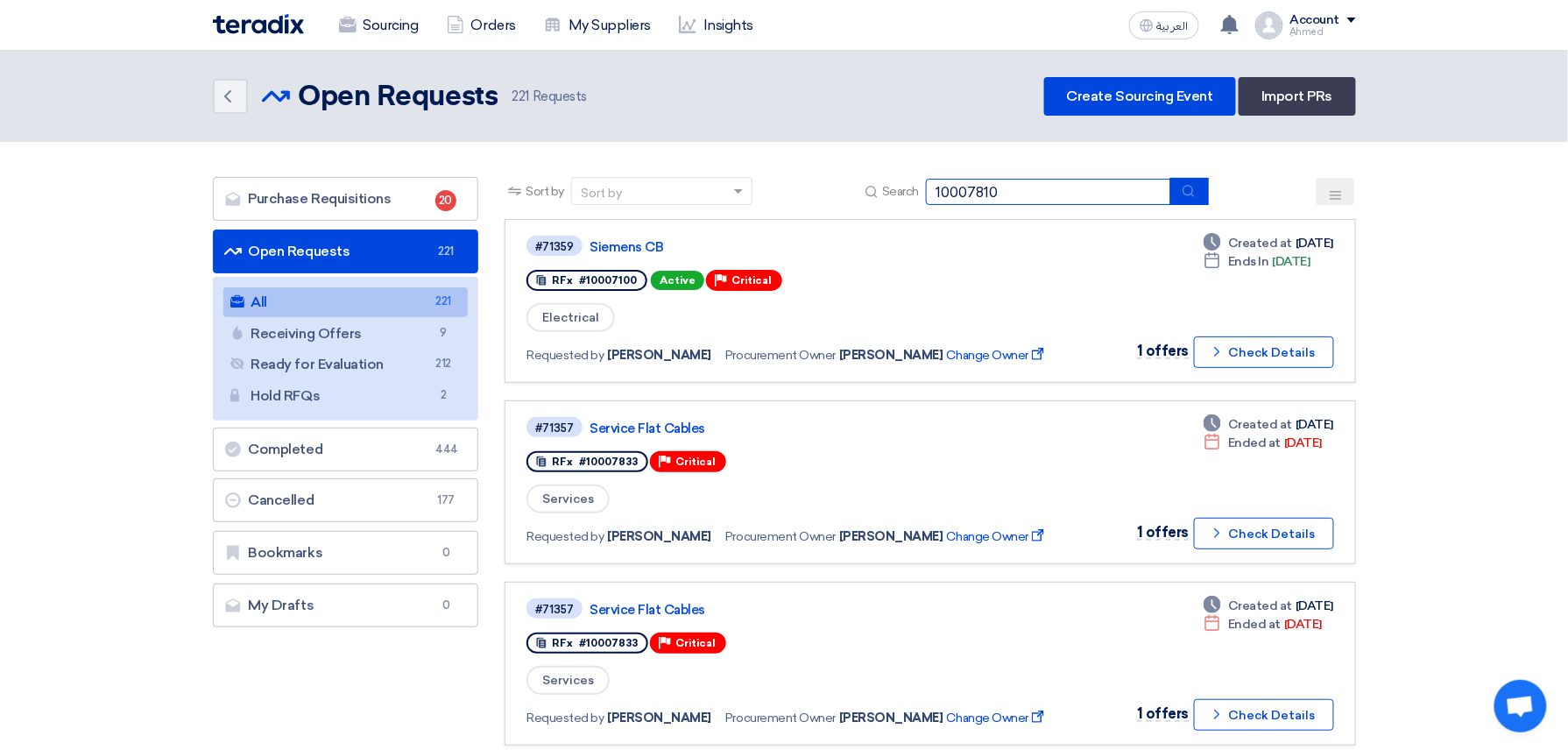
type input "10007810"
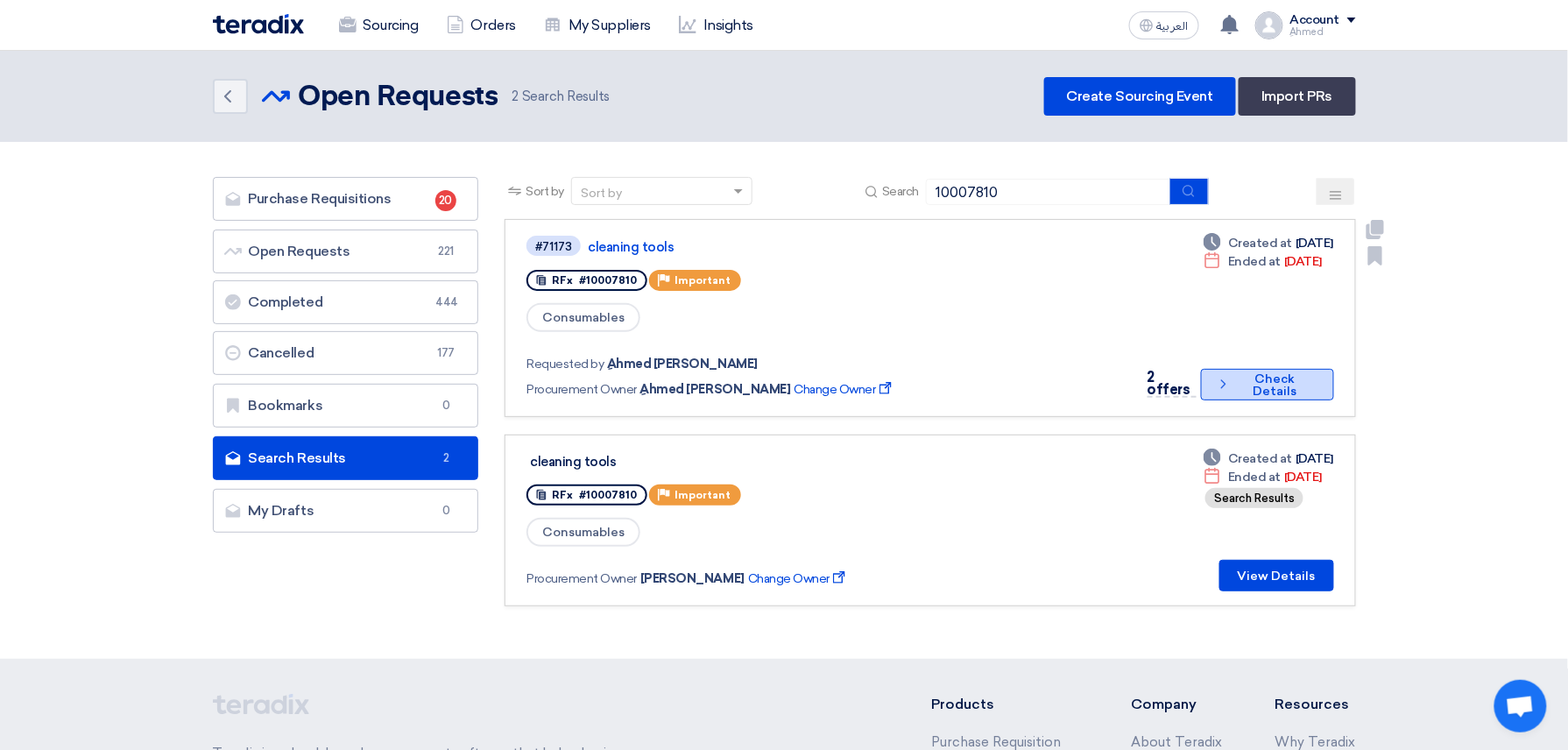
click at [1282, 369] on button "Check details Check Details" at bounding box center [1267, 385] width 133 height 32
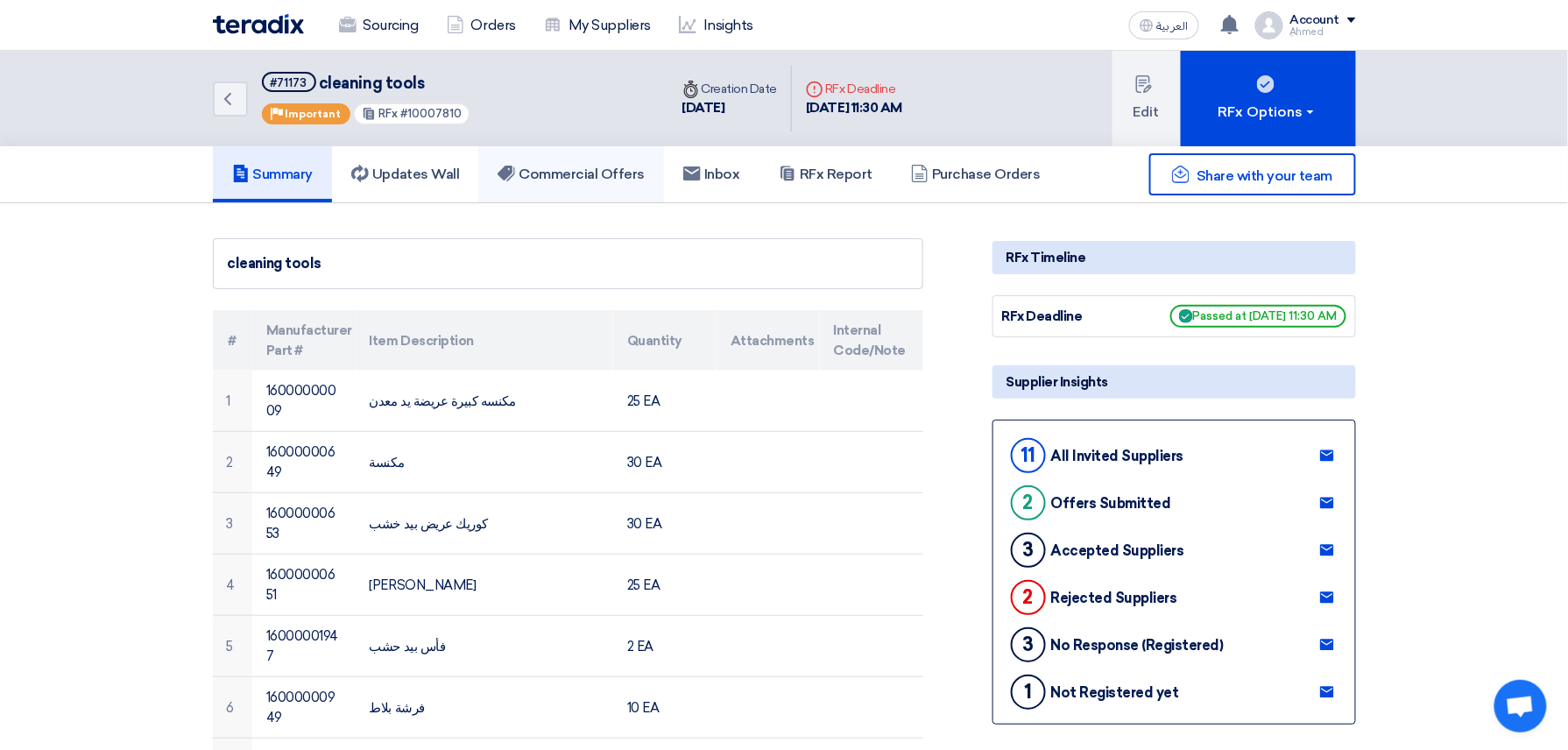
click at [653, 177] on link "Commercial Offers" at bounding box center [571, 175] width 185 height 56
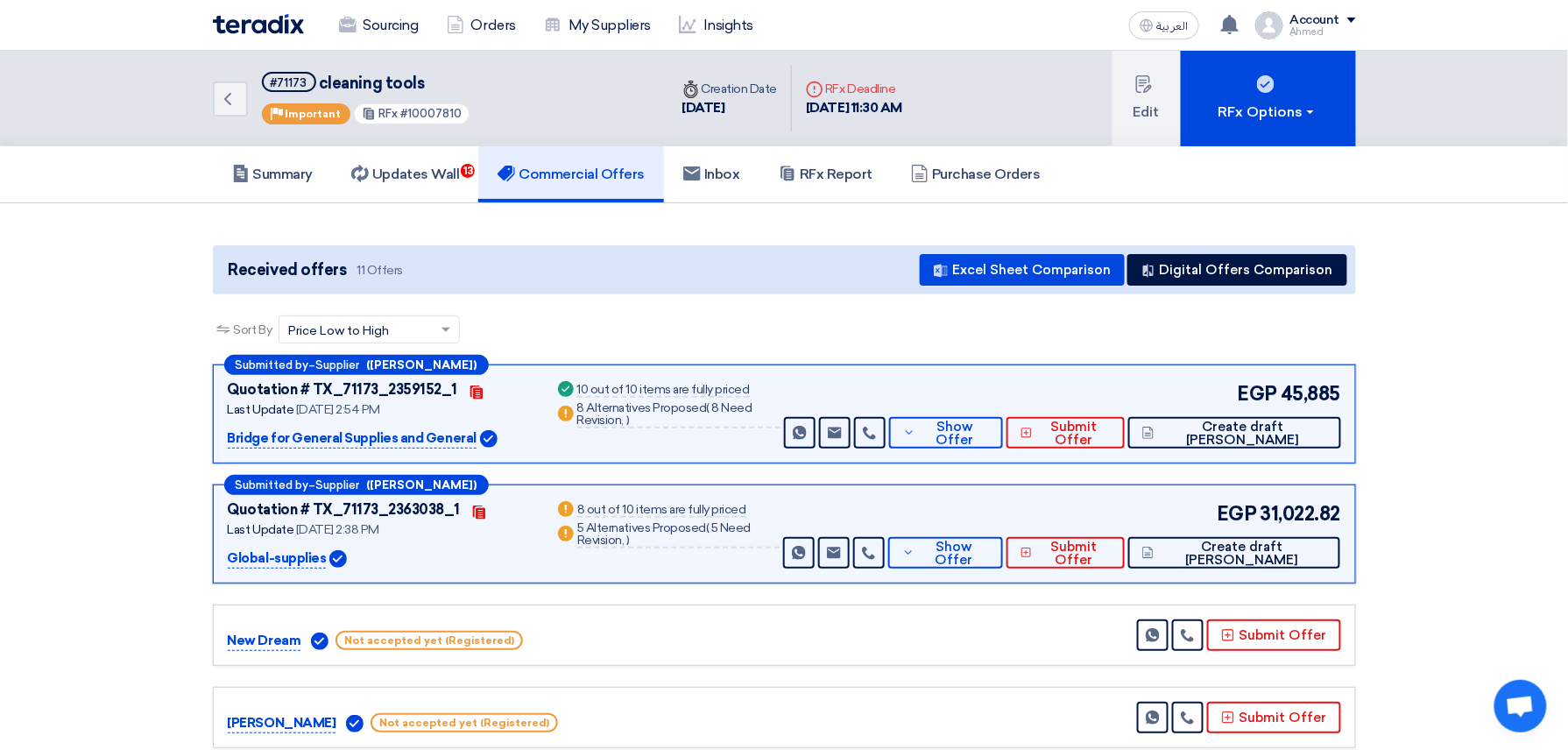
drag, startPoint x: 504, startPoint y: 419, endPoint x: 512, endPoint y: 523, distance: 104.3
click at [512, 523] on div "Last Update [DATE] 2:38 PM" at bounding box center [381, 530] width 307 height 18
